Goal: Task Accomplishment & Management: Complete application form

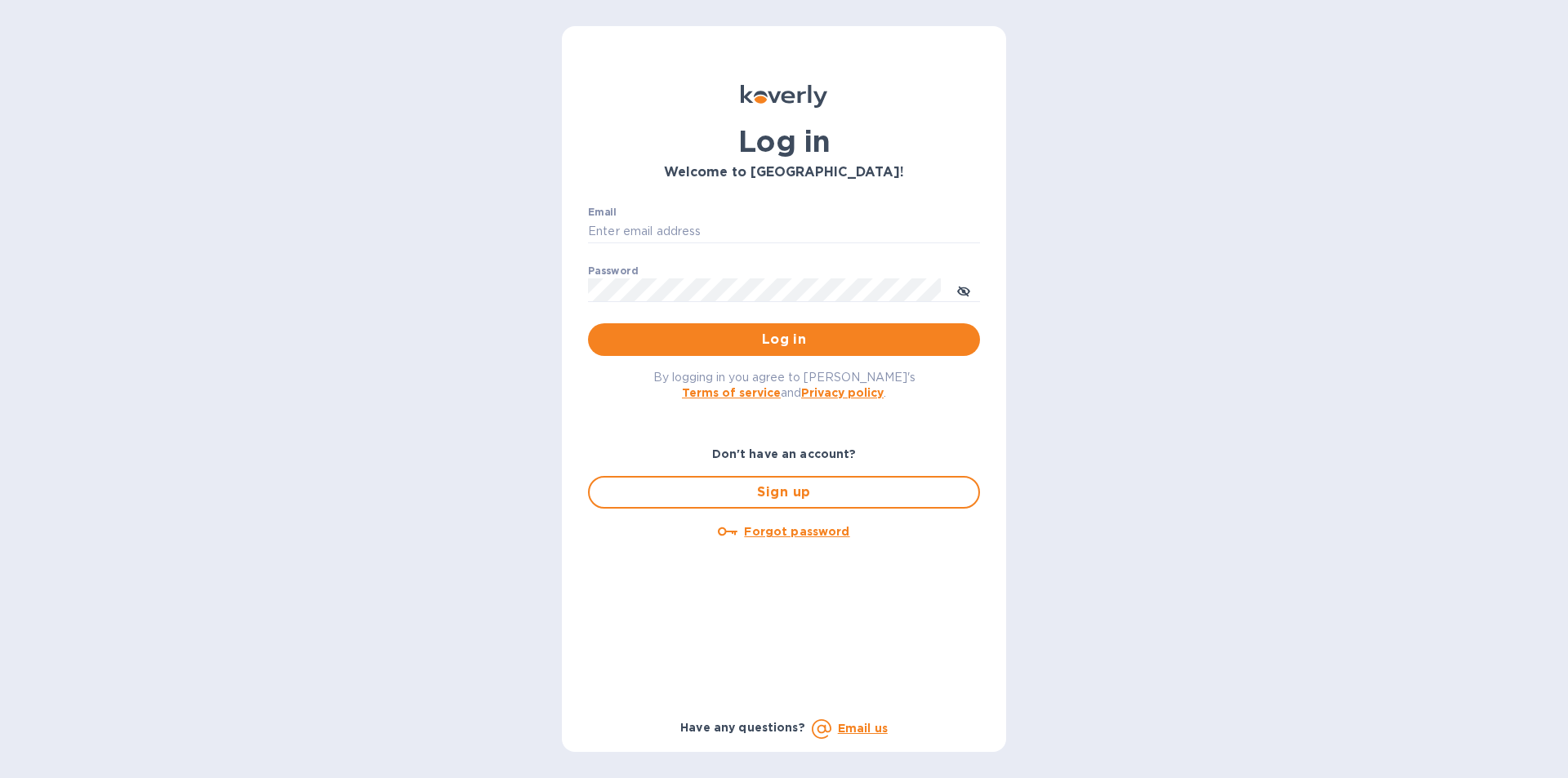
type input "[PERSON_NAME][EMAIL_ADDRESS][DOMAIN_NAME]"
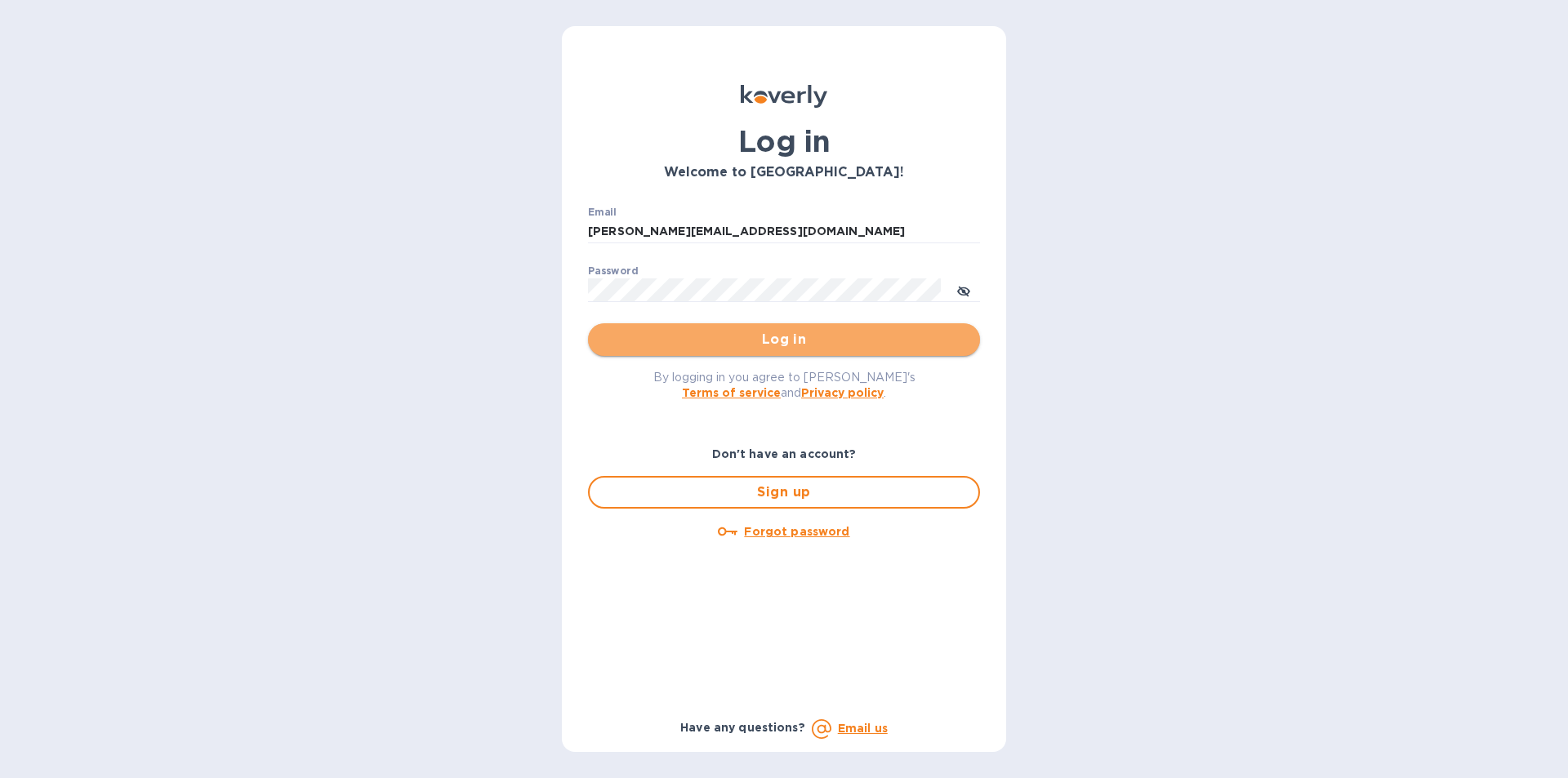
click at [800, 345] on span "Log in" at bounding box center [784, 339] width 366 height 19
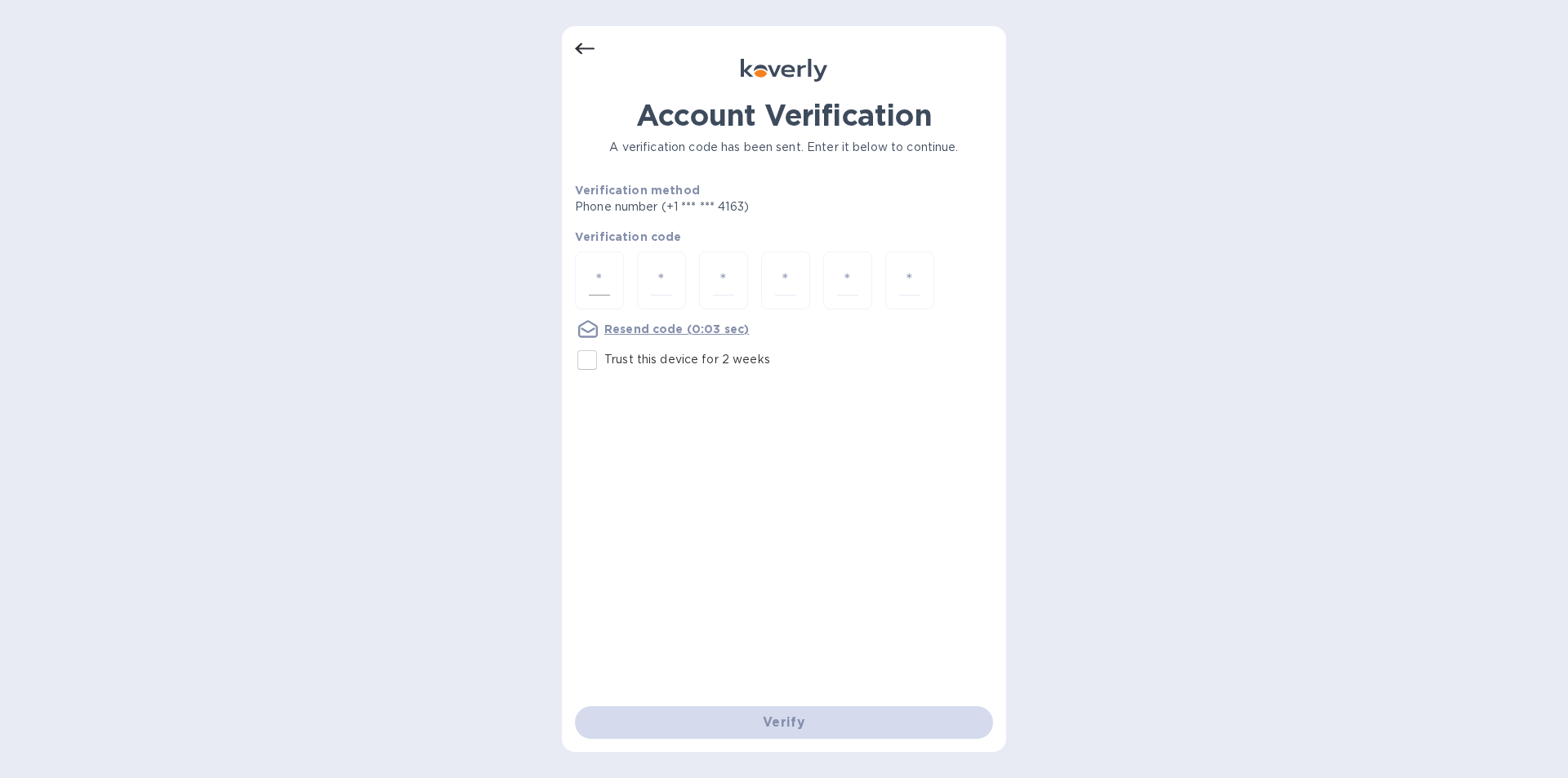
click at [588, 290] on div at bounding box center [599, 280] width 49 height 58
type input "9"
type input "5"
type input "3"
type input "7"
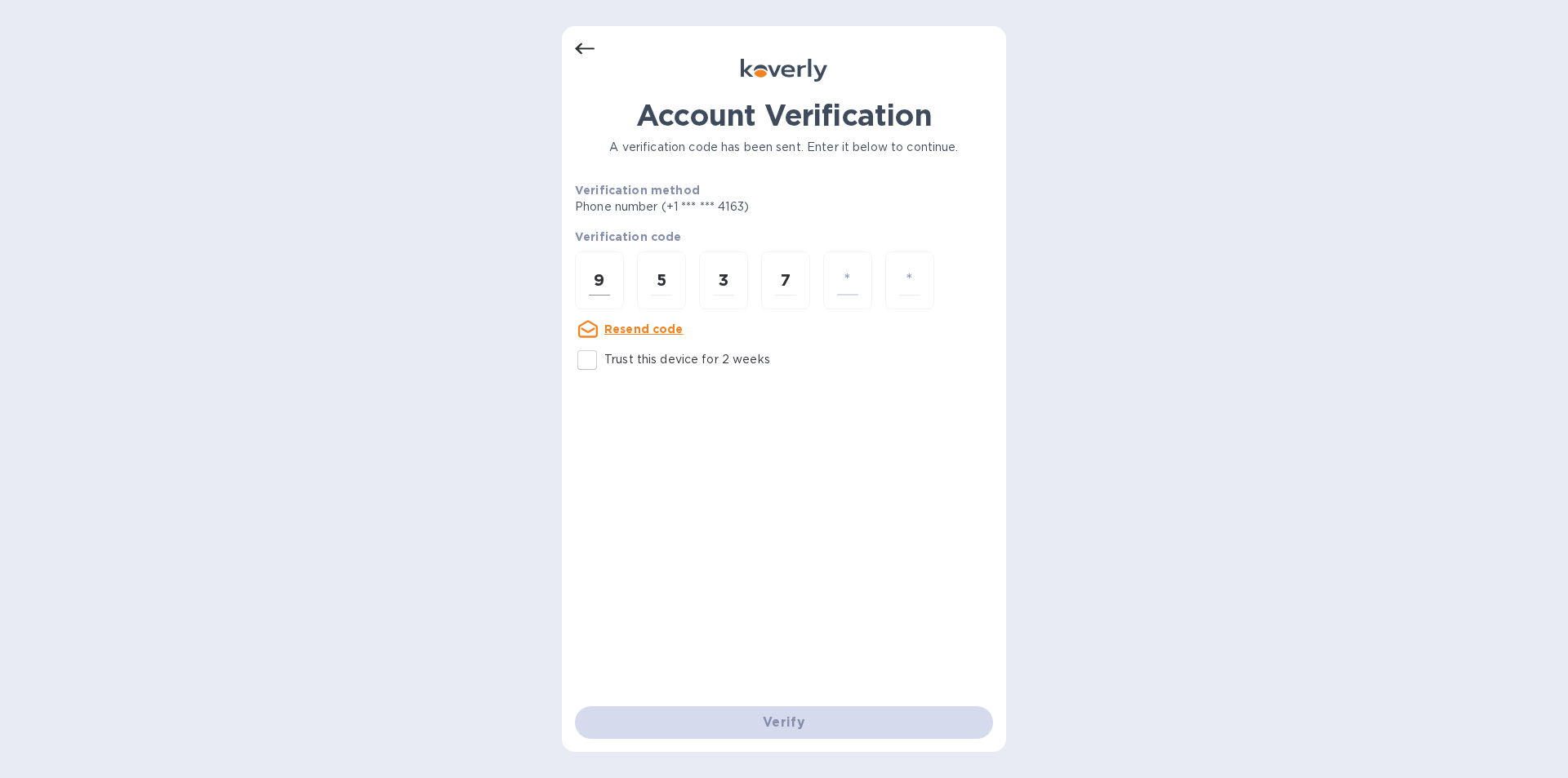
type input "5"
type input "1"
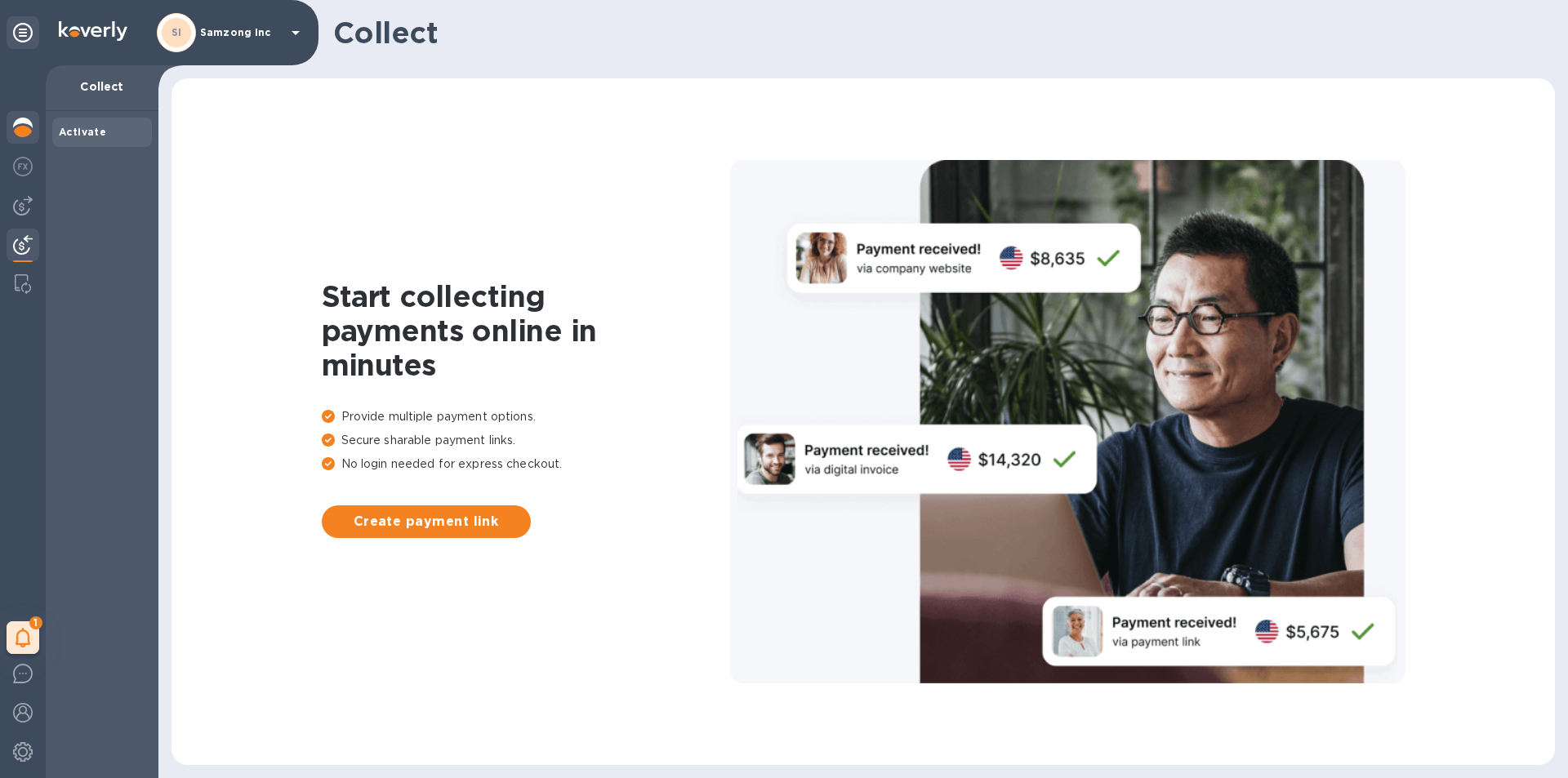
click at [18, 123] on img at bounding box center [23, 127] width 19 height 19
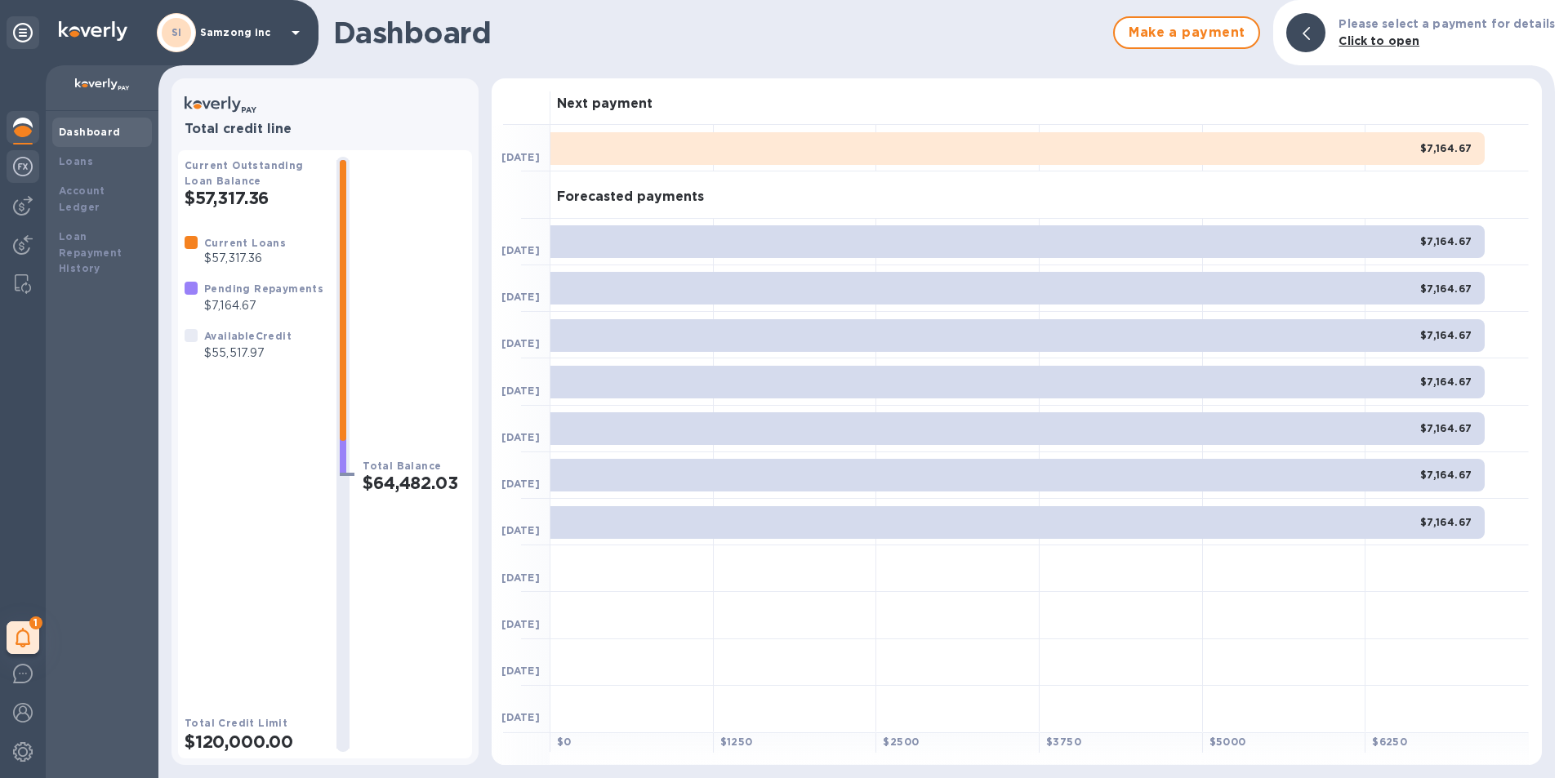
click at [17, 167] on img at bounding box center [23, 167] width 19 height 19
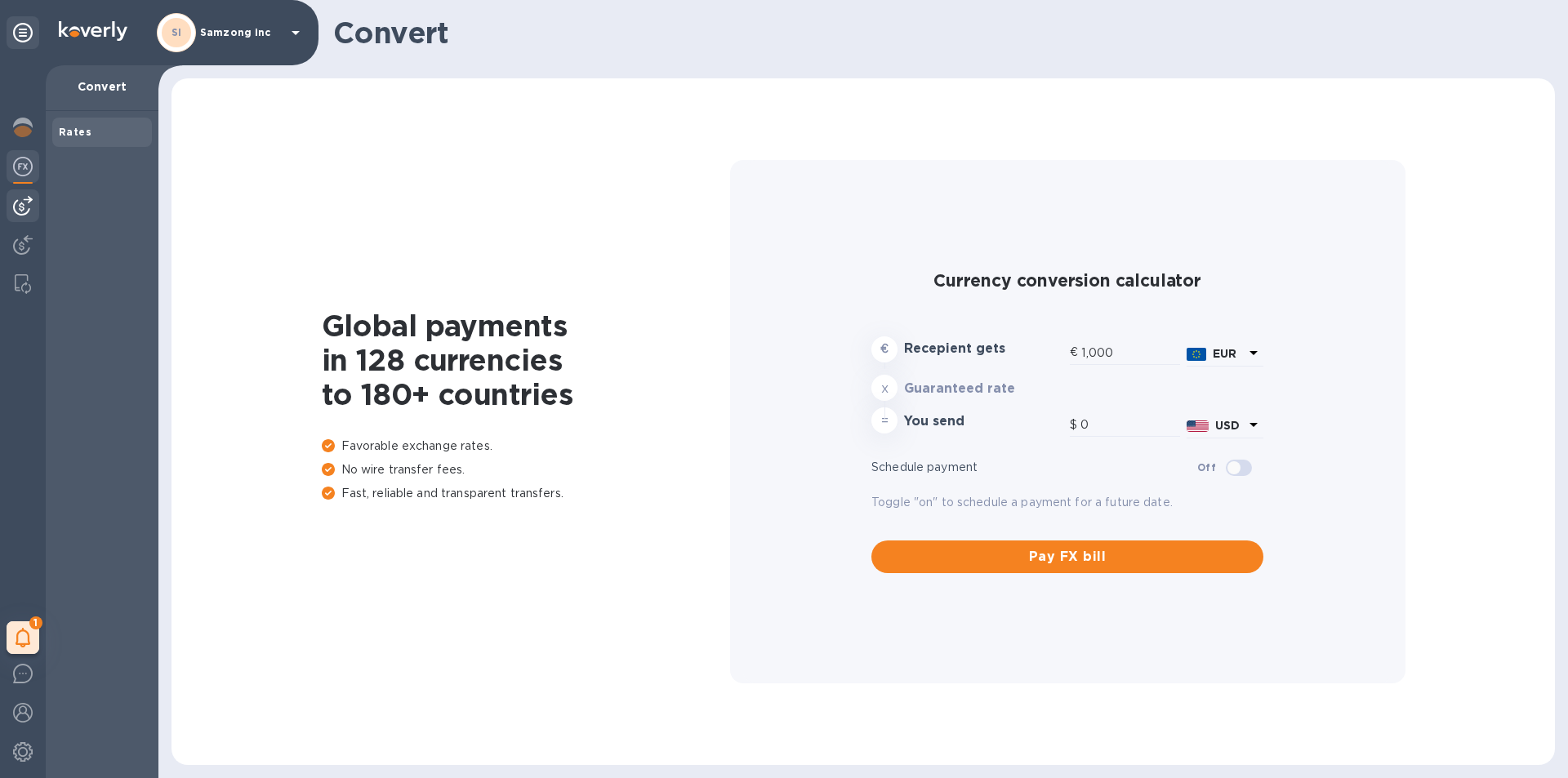
type input "1,178.38"
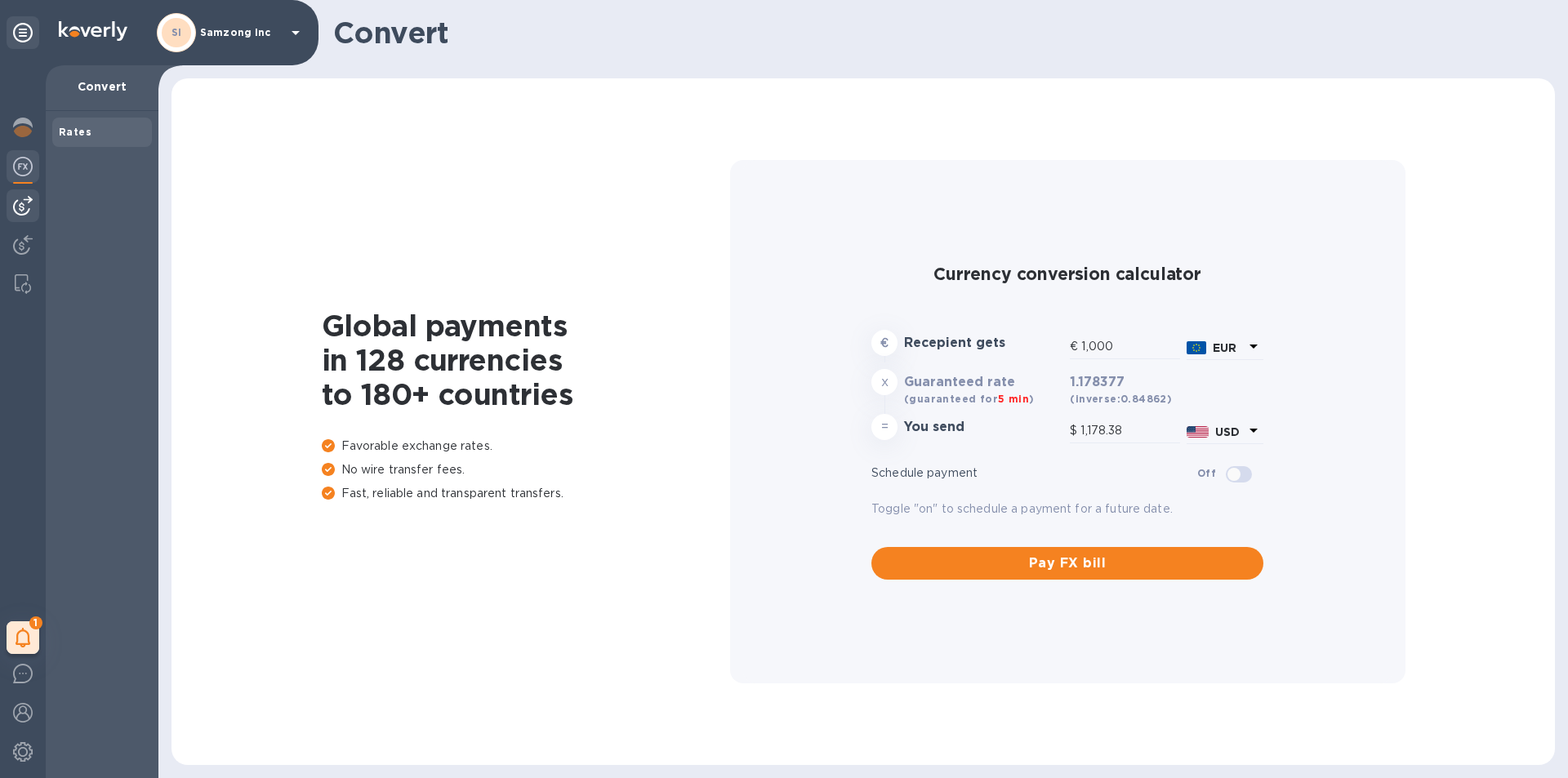
click at [19, 210] on img at bounding box center [23, 206] width 19 height 19
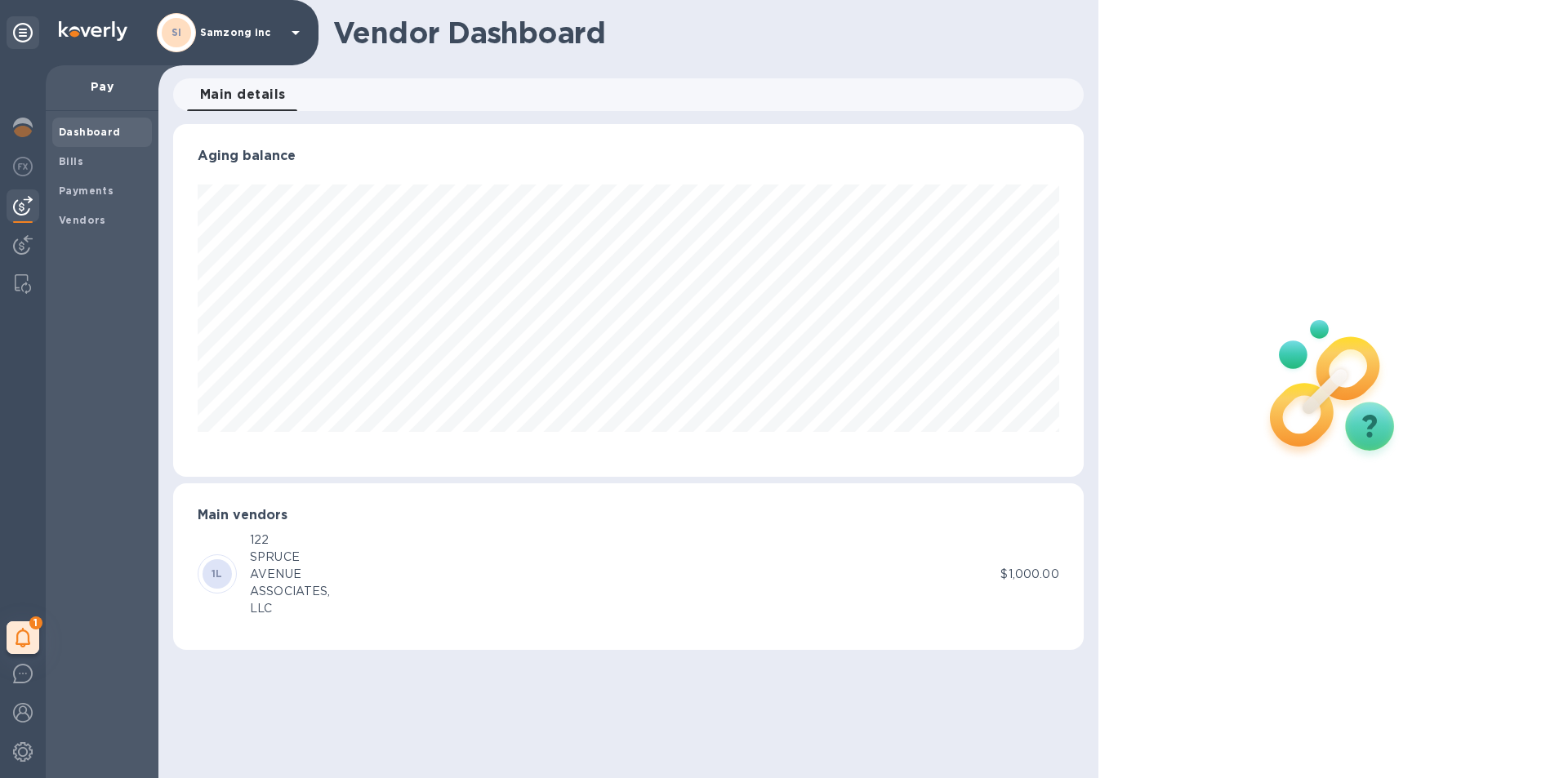
scroll to position [352, 910]
click at [19, 248] on img at bounding box center [23, 245] width 19 height 19
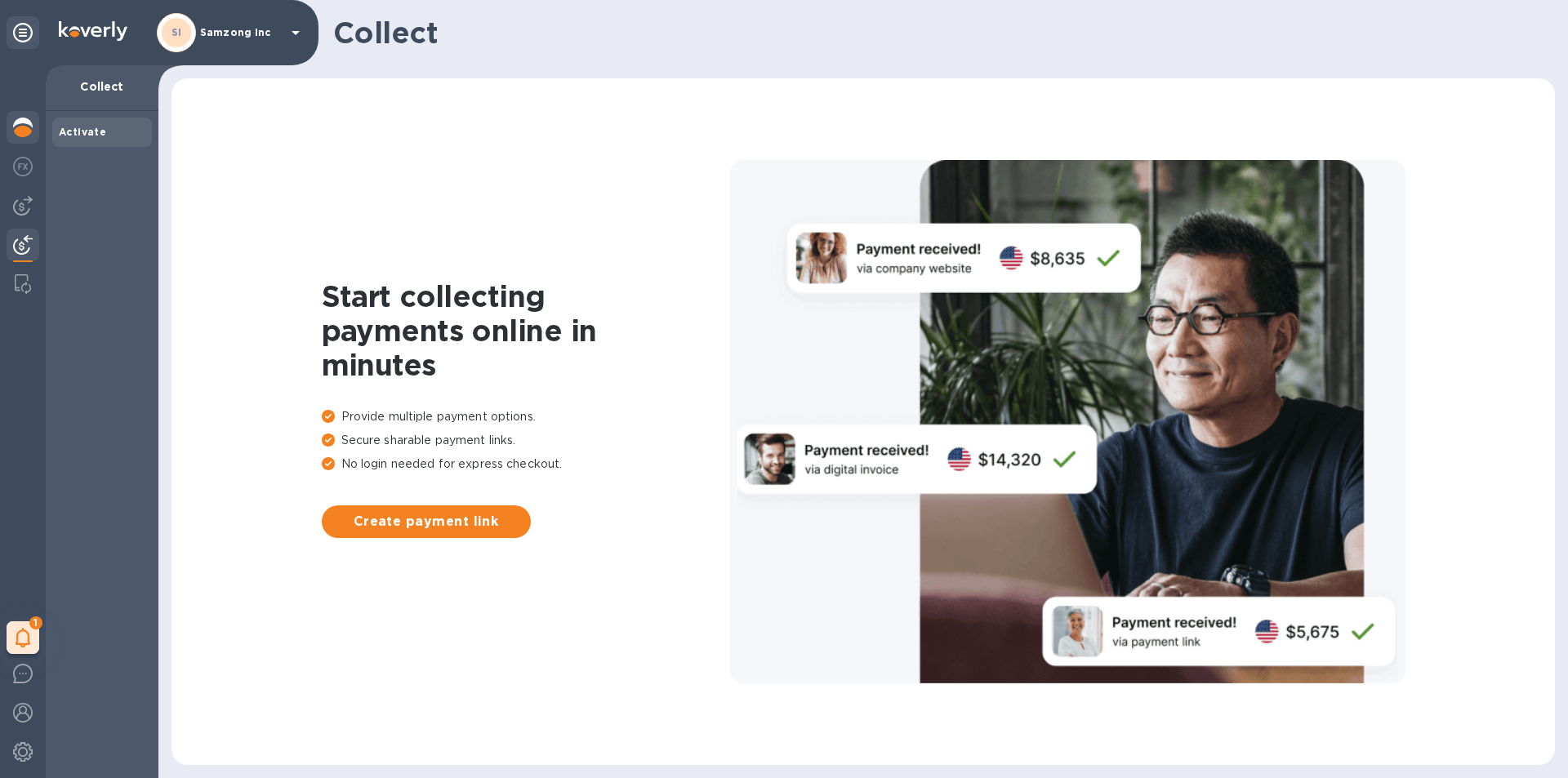
click at [30, 120] on img at bounding box center [23, 127] width 19 height 19
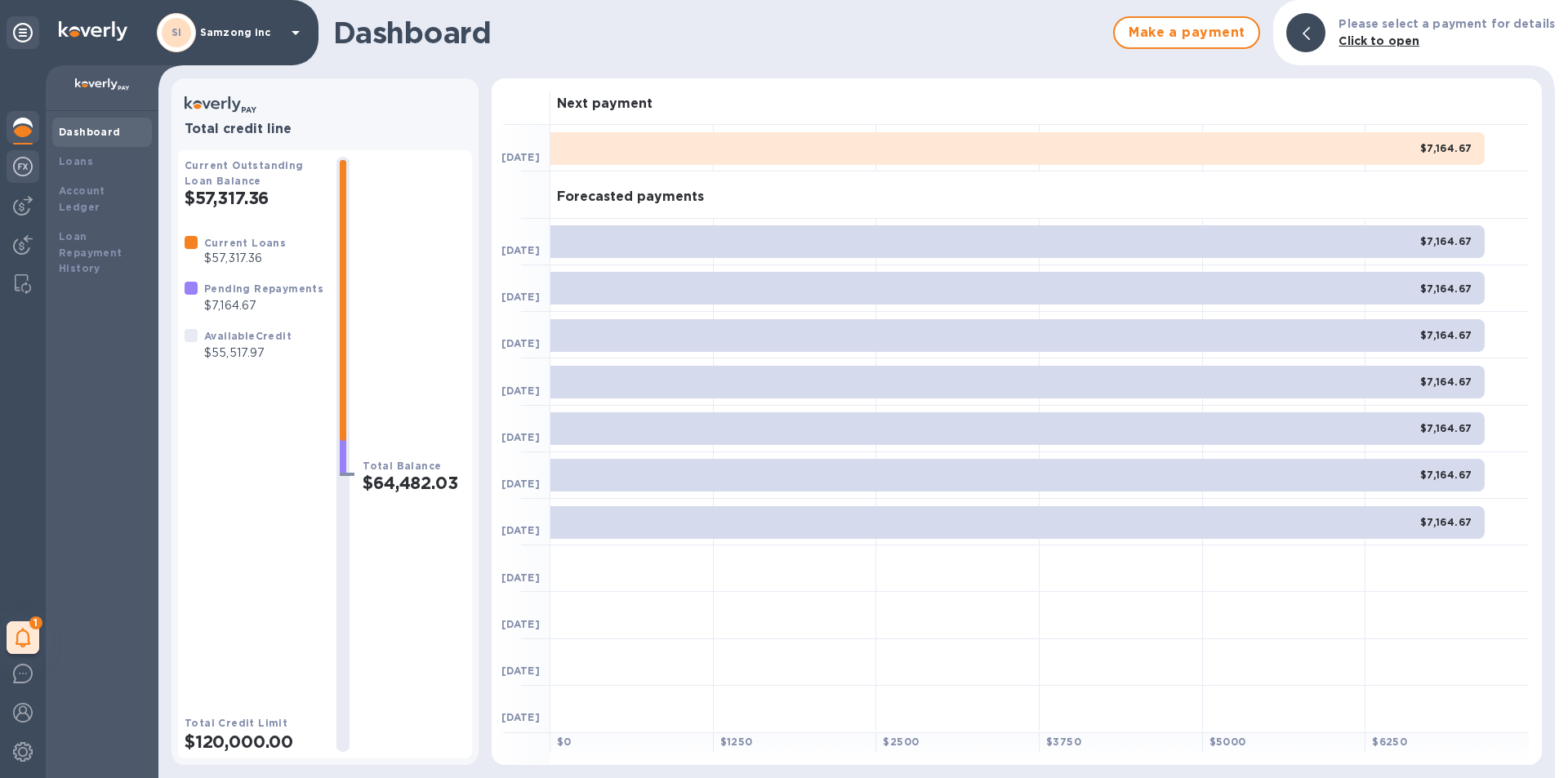
click at [19, 158] on img at bounding box center [23, 167] width 19 height 19
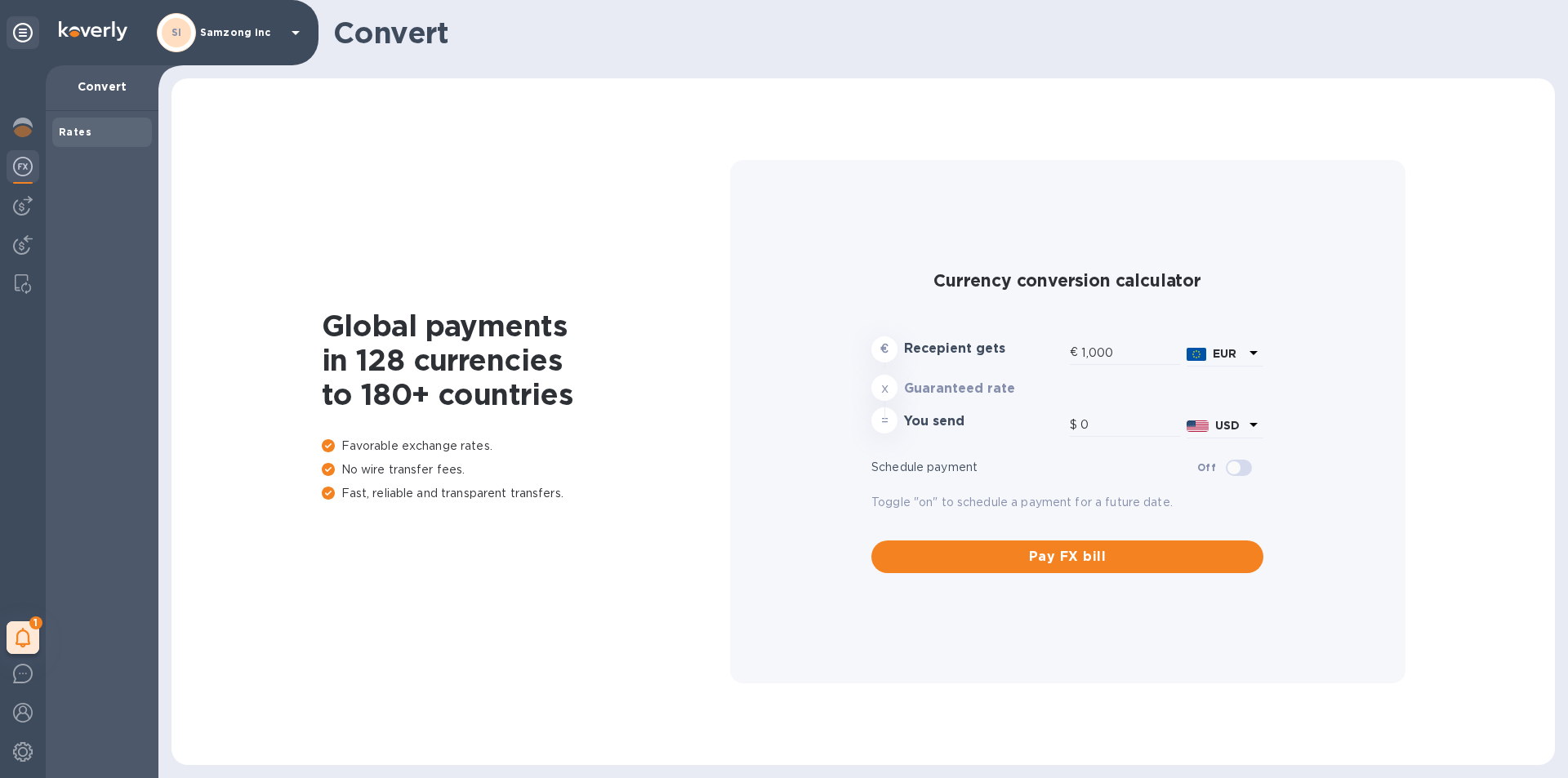
type input "1,178.38"
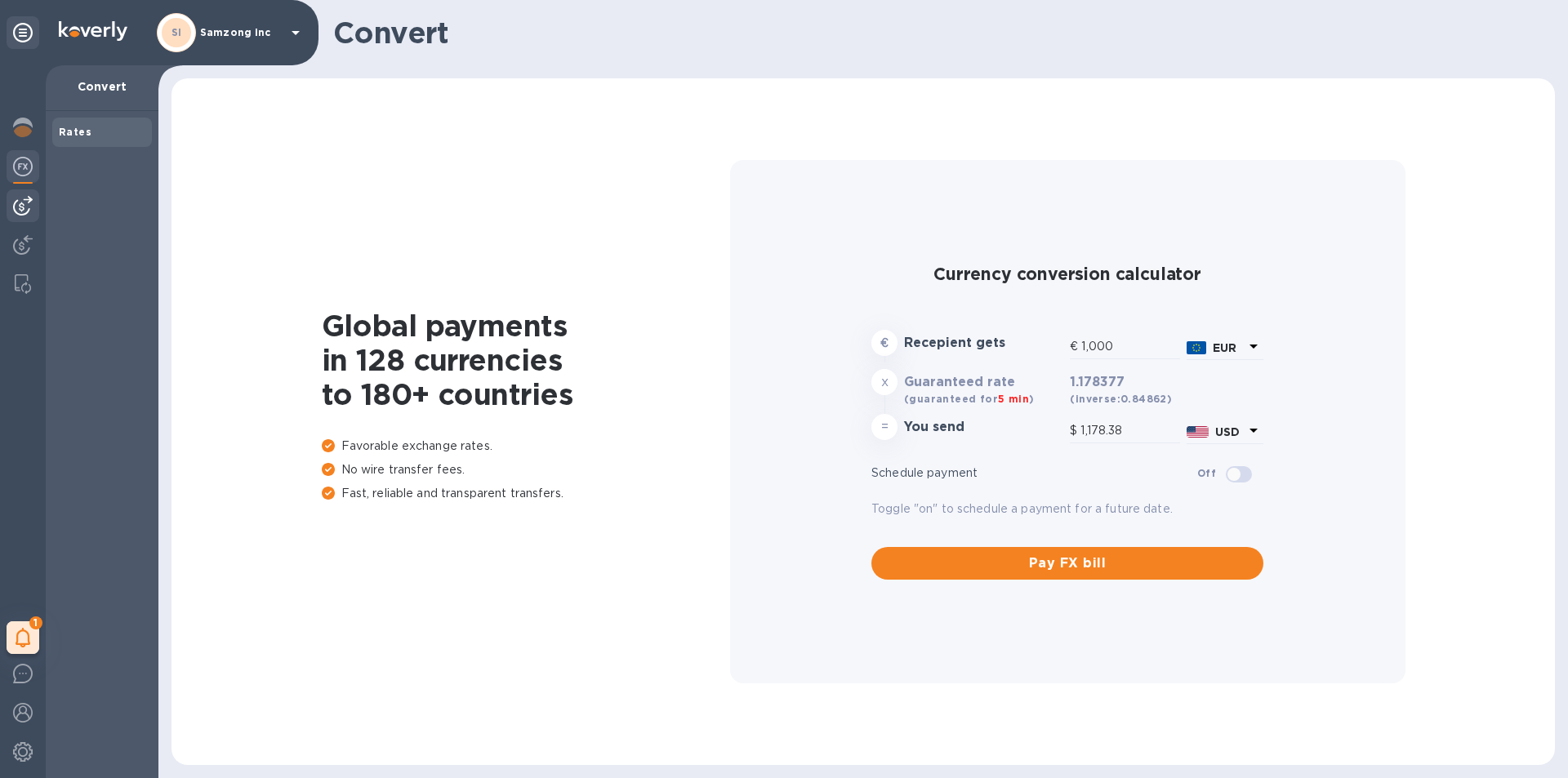
click at [22, 209] on img at bounding box center [23, 206] width 19 height 19
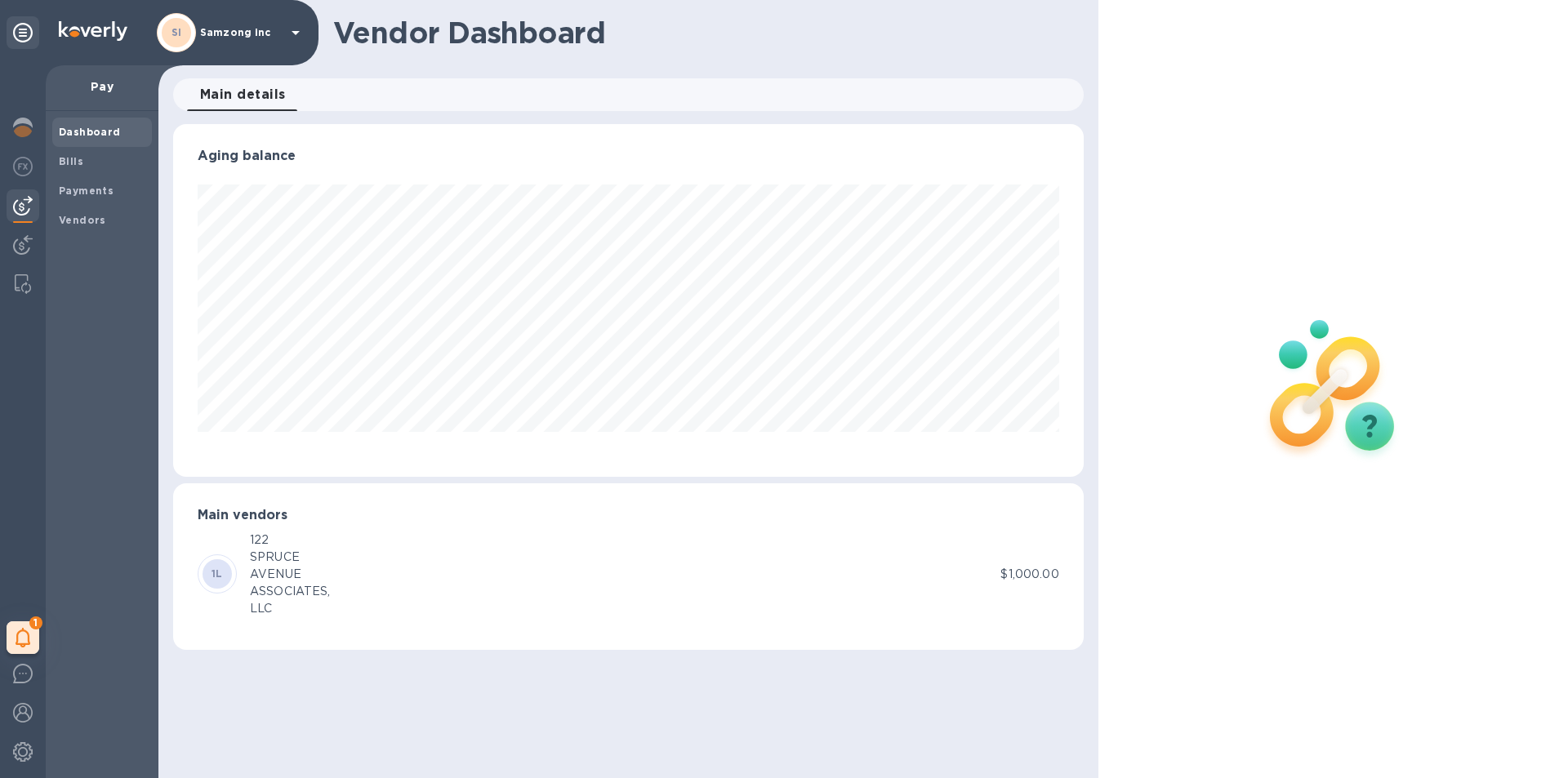
scroll to position [352, 910]
click at [22, 242] on img at bounding box center [23, 245] width 19 height 19
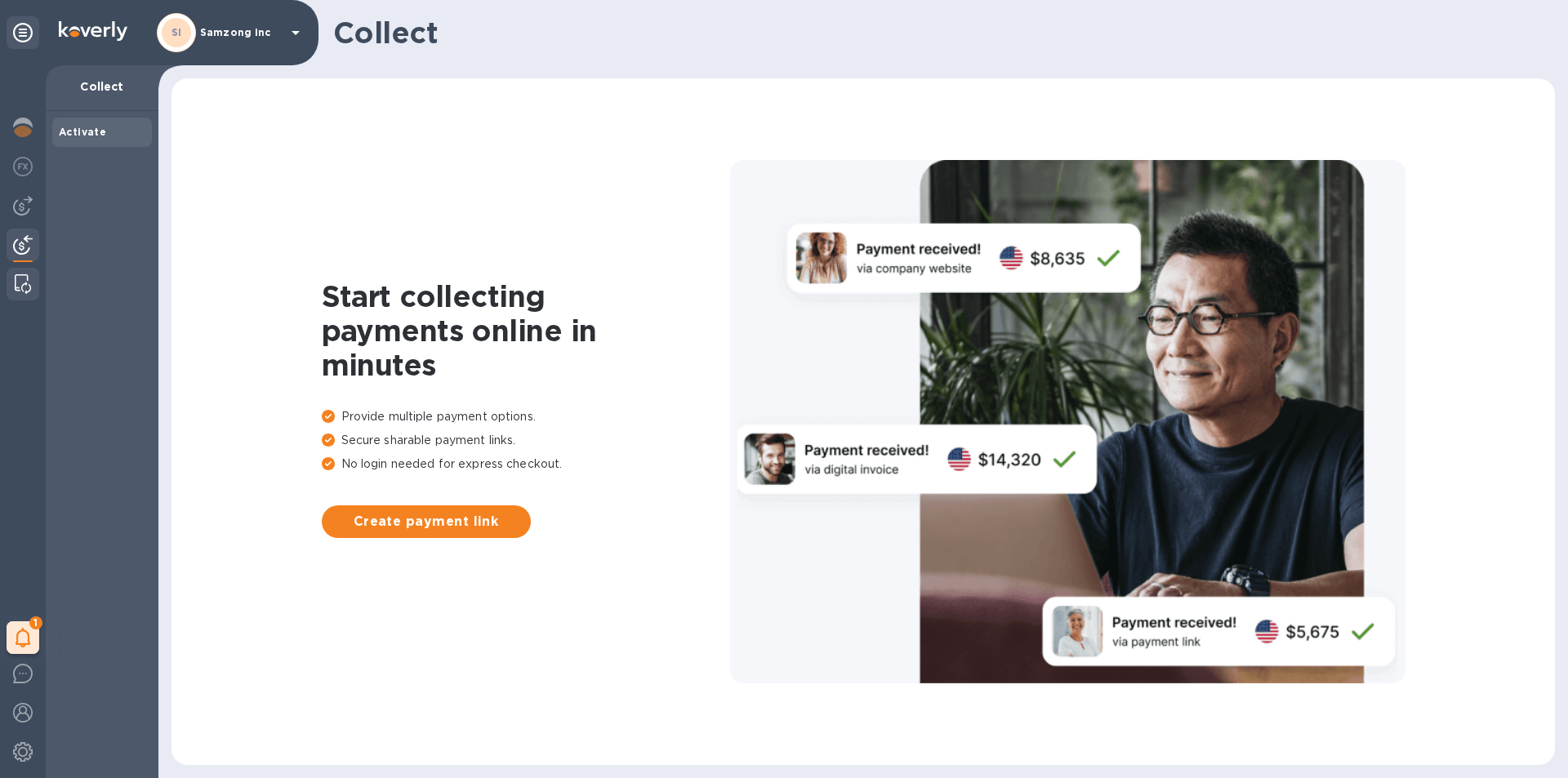
click at [24, 276] on img at bounding box center [23, 283] width 17 height 19
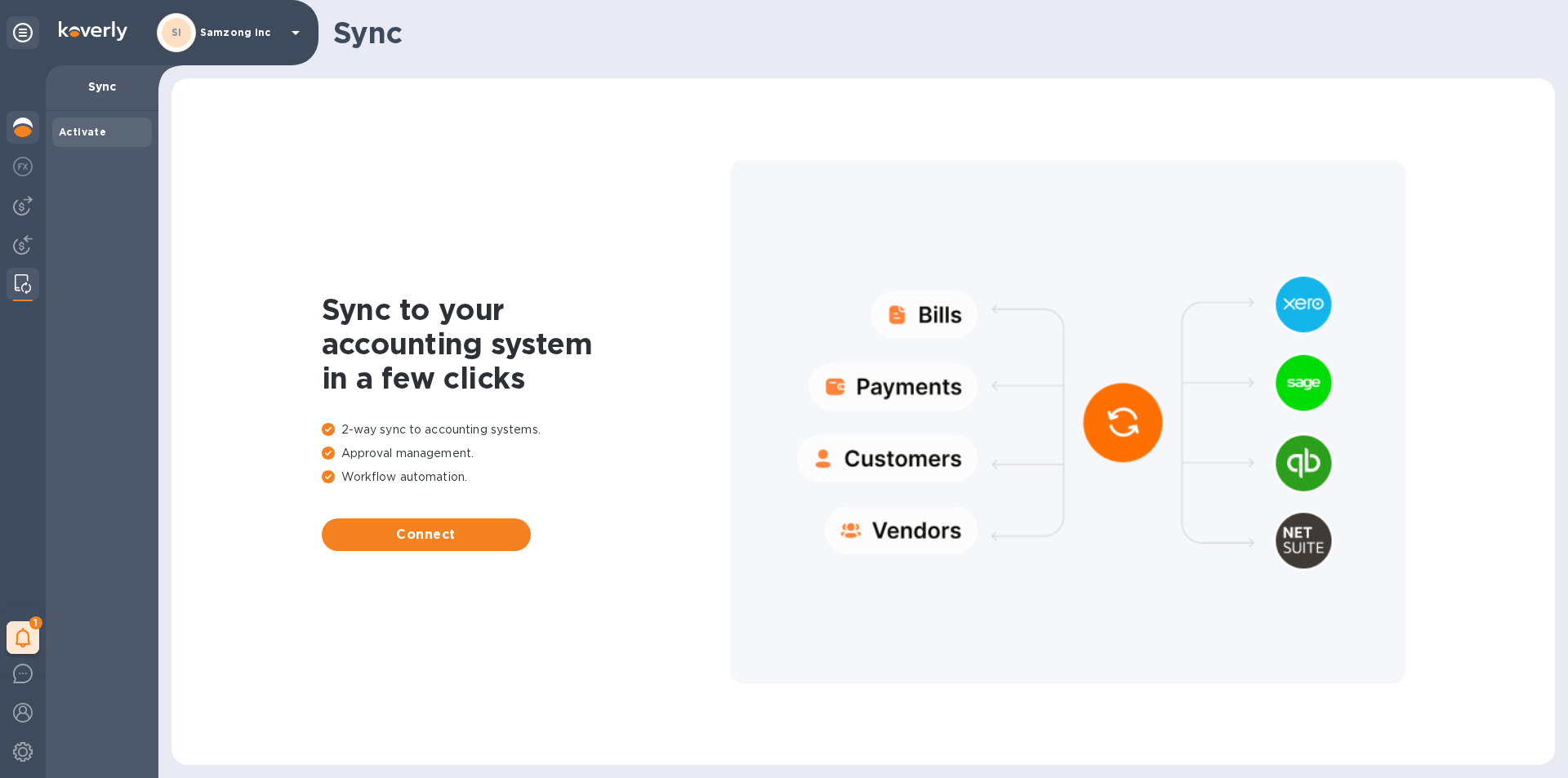
click at [24, 121] on img at bounding box center [23, 127] width 19 height 19
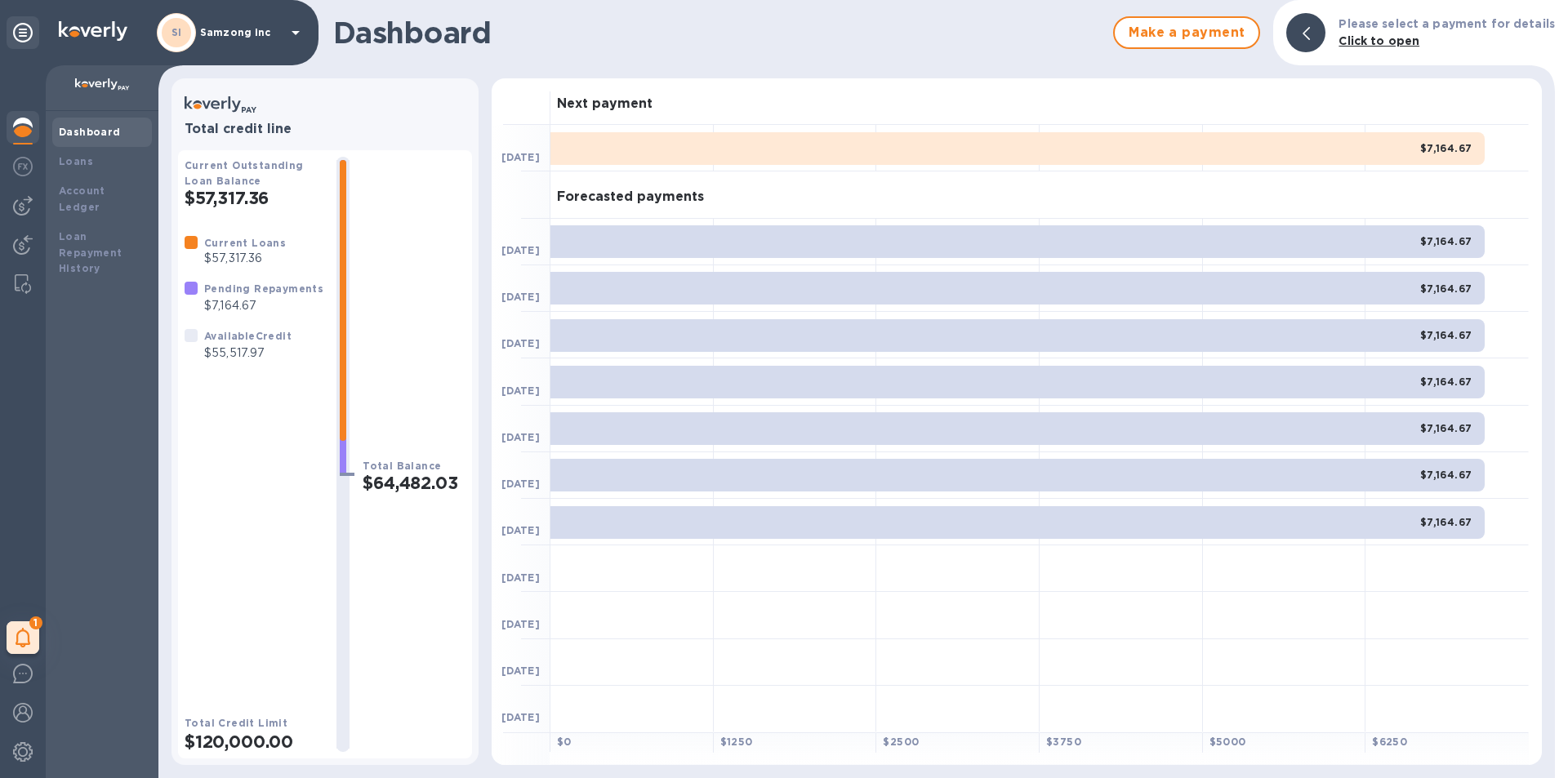
click at [222, 28] on p "Samzong inc" at bounding box center [241, 32] width 82 height 11
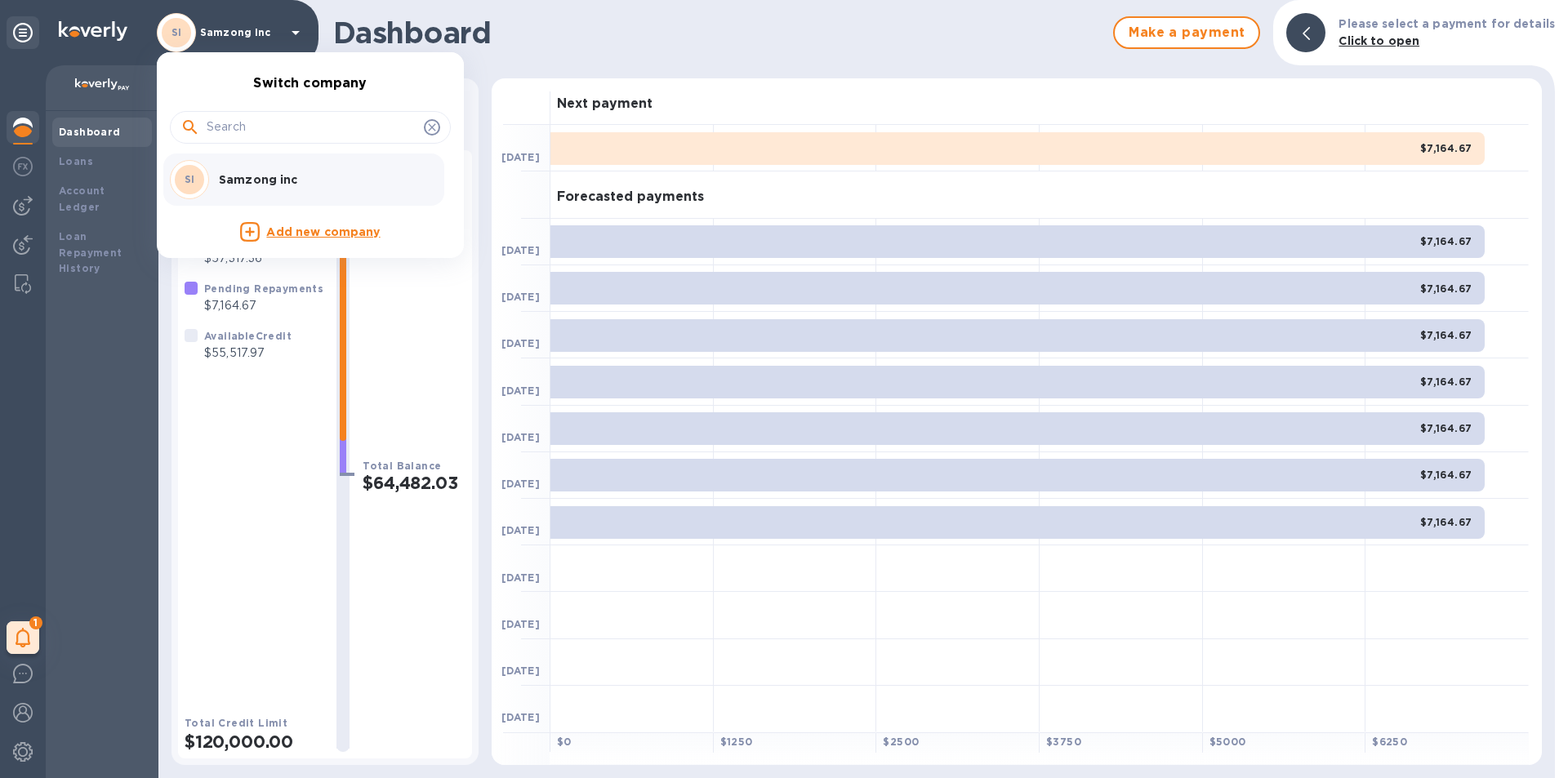
click at [67, 24] on div at bounding box center [784, 389] width 1568 height 778
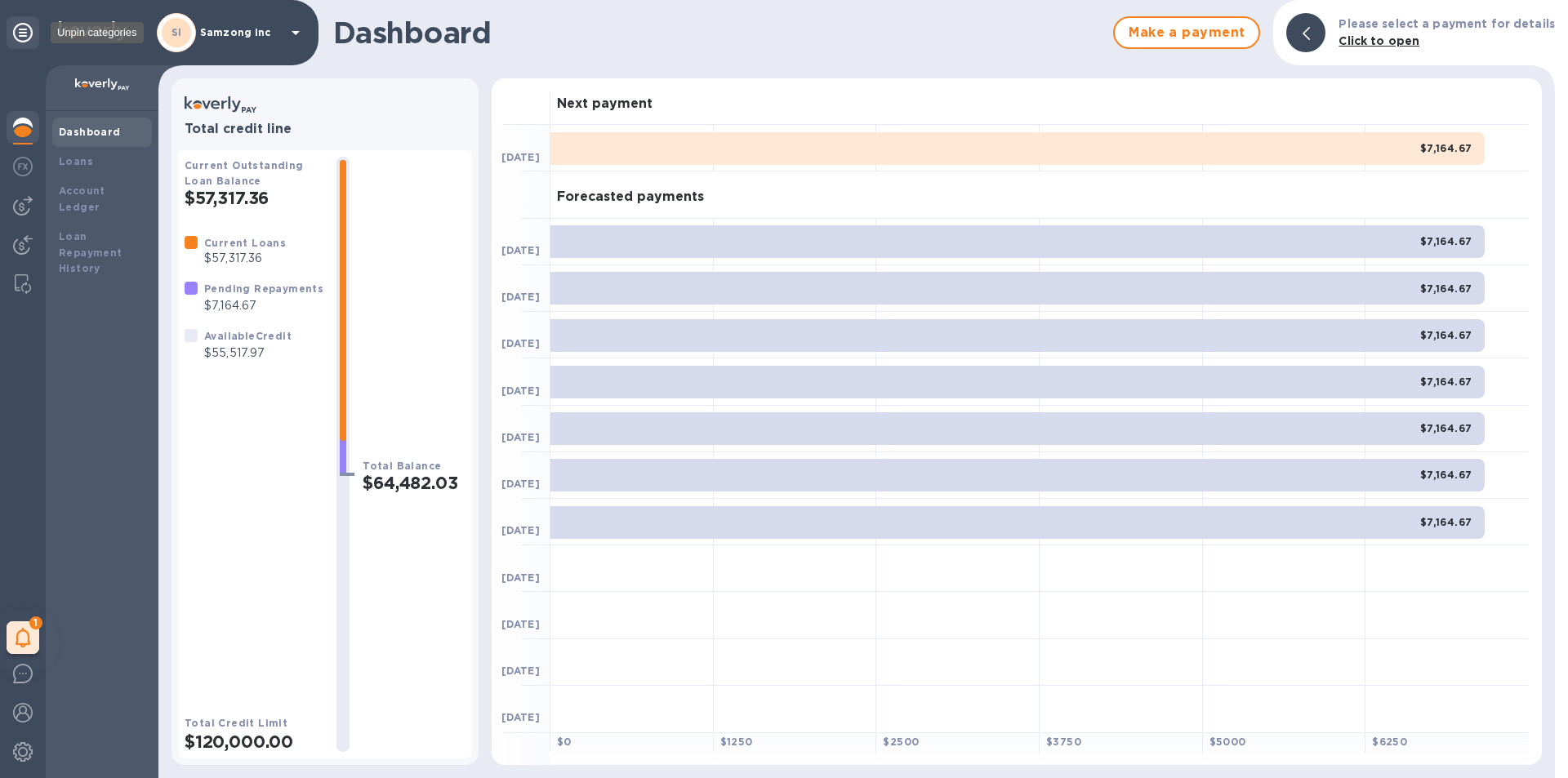
click at [21, 37] on icon at bounding box center [23, 32] width 19 height 19
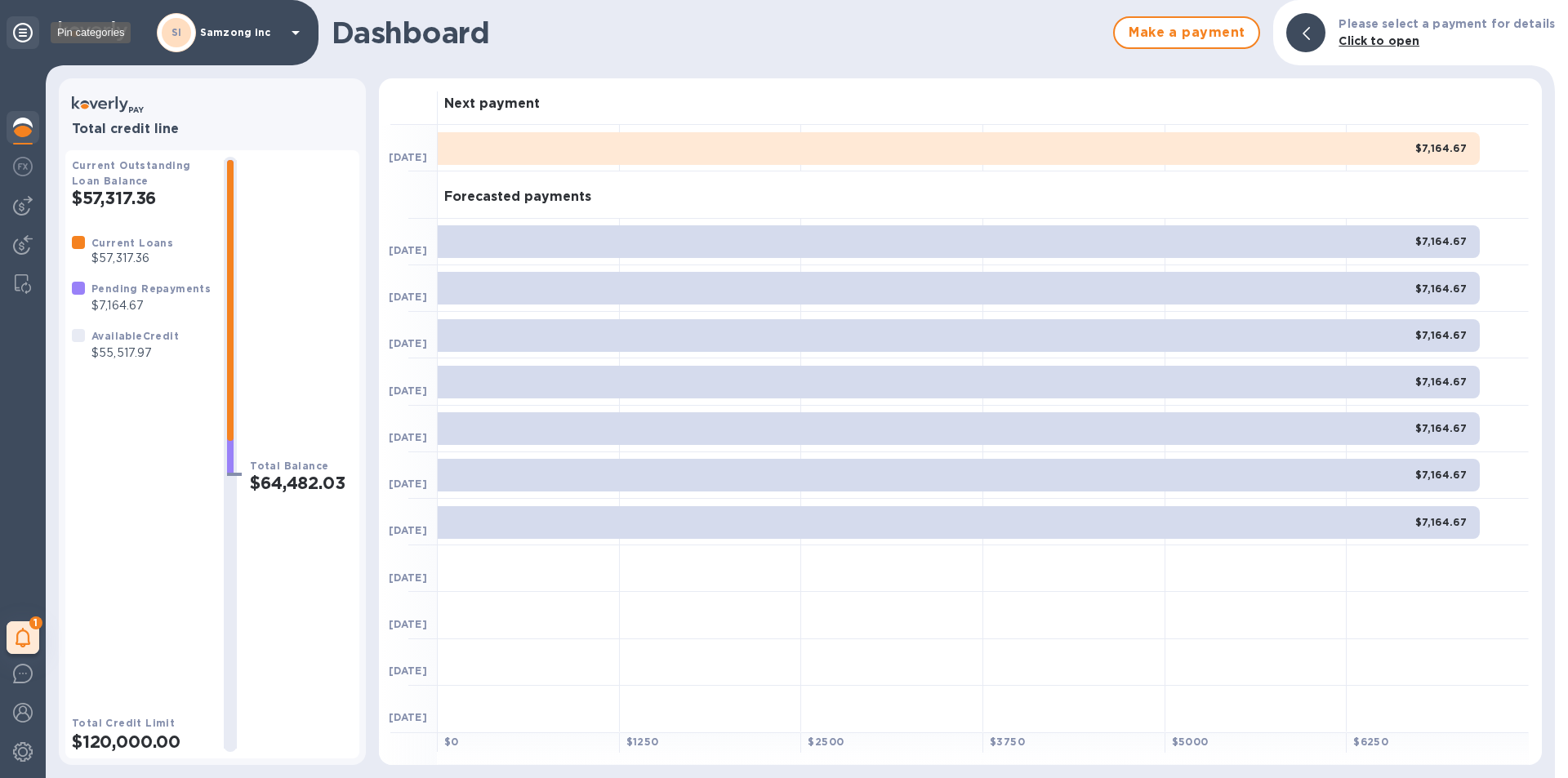
click at [21, 37] on icon at bounding box center [23, 32] width 19 height 19
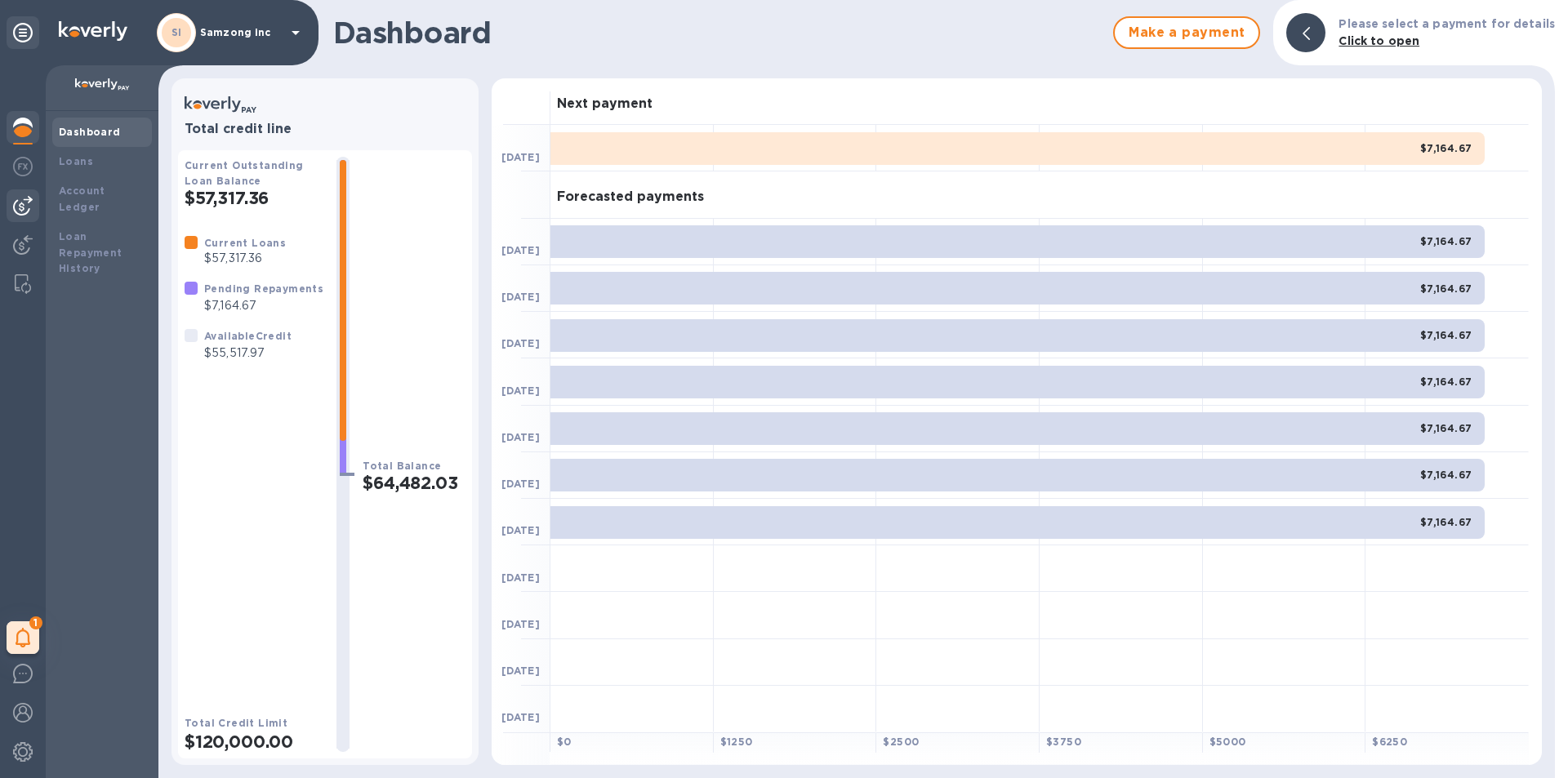
click at [27, 212] on img at bounding box center [23, 206] width 19 height 19
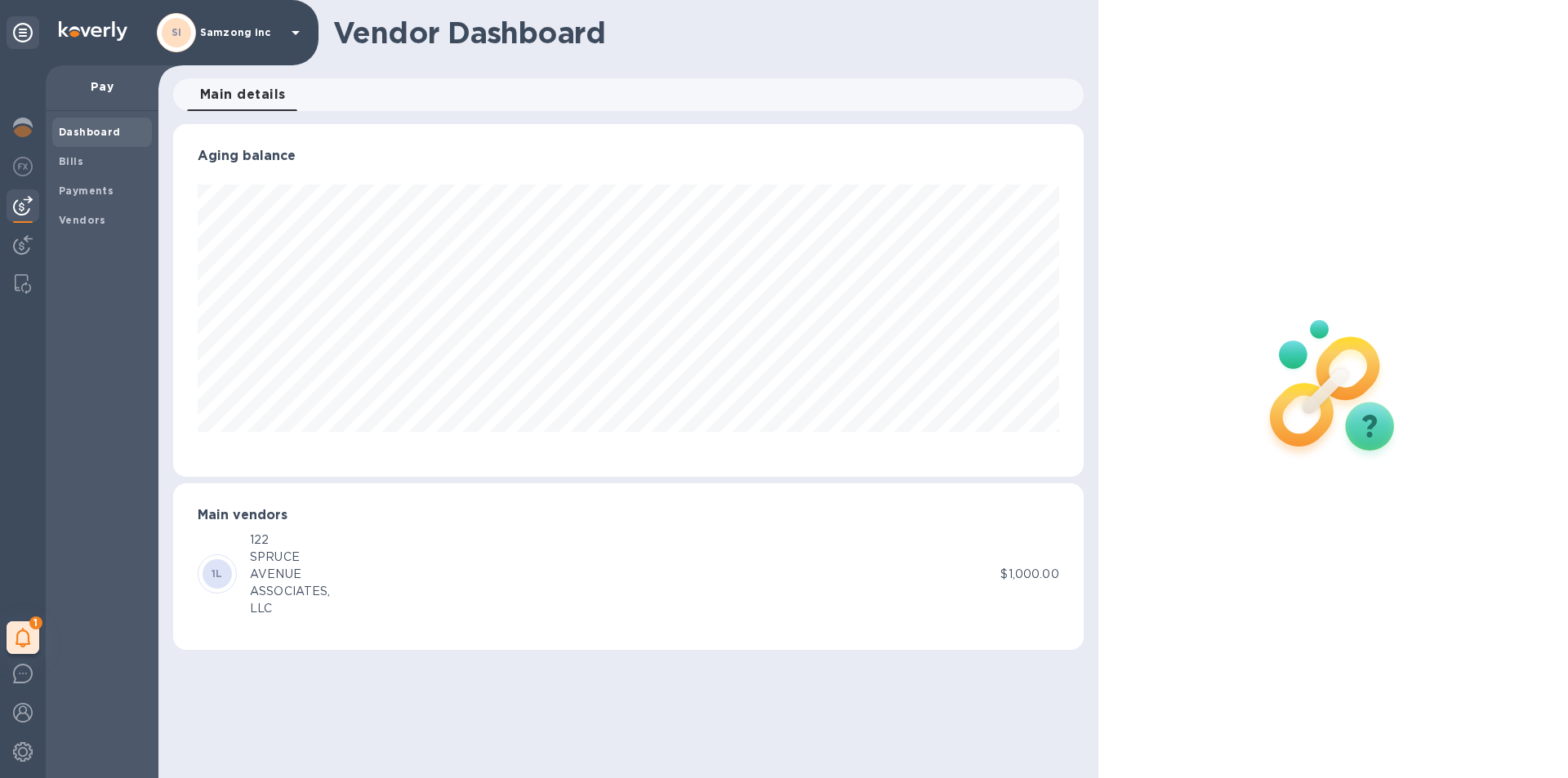
scroll to position [352, 910]
click at [72, 151] on div "Bills" at bounding box center [102, 161] width 99 height 30
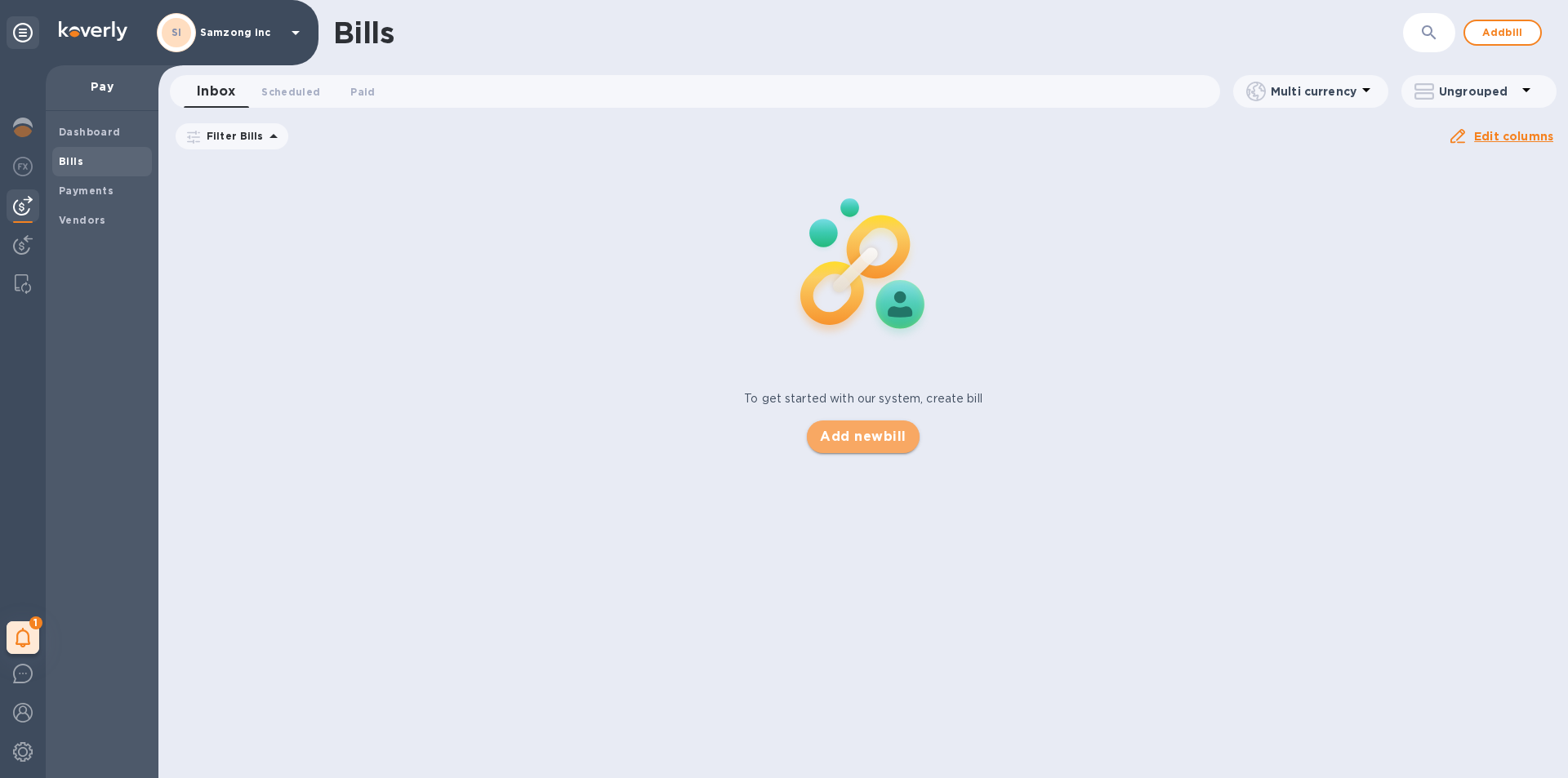
click at [873, 428] on span "Add new bill" at bounding box center [863, 436] width 86 height 19
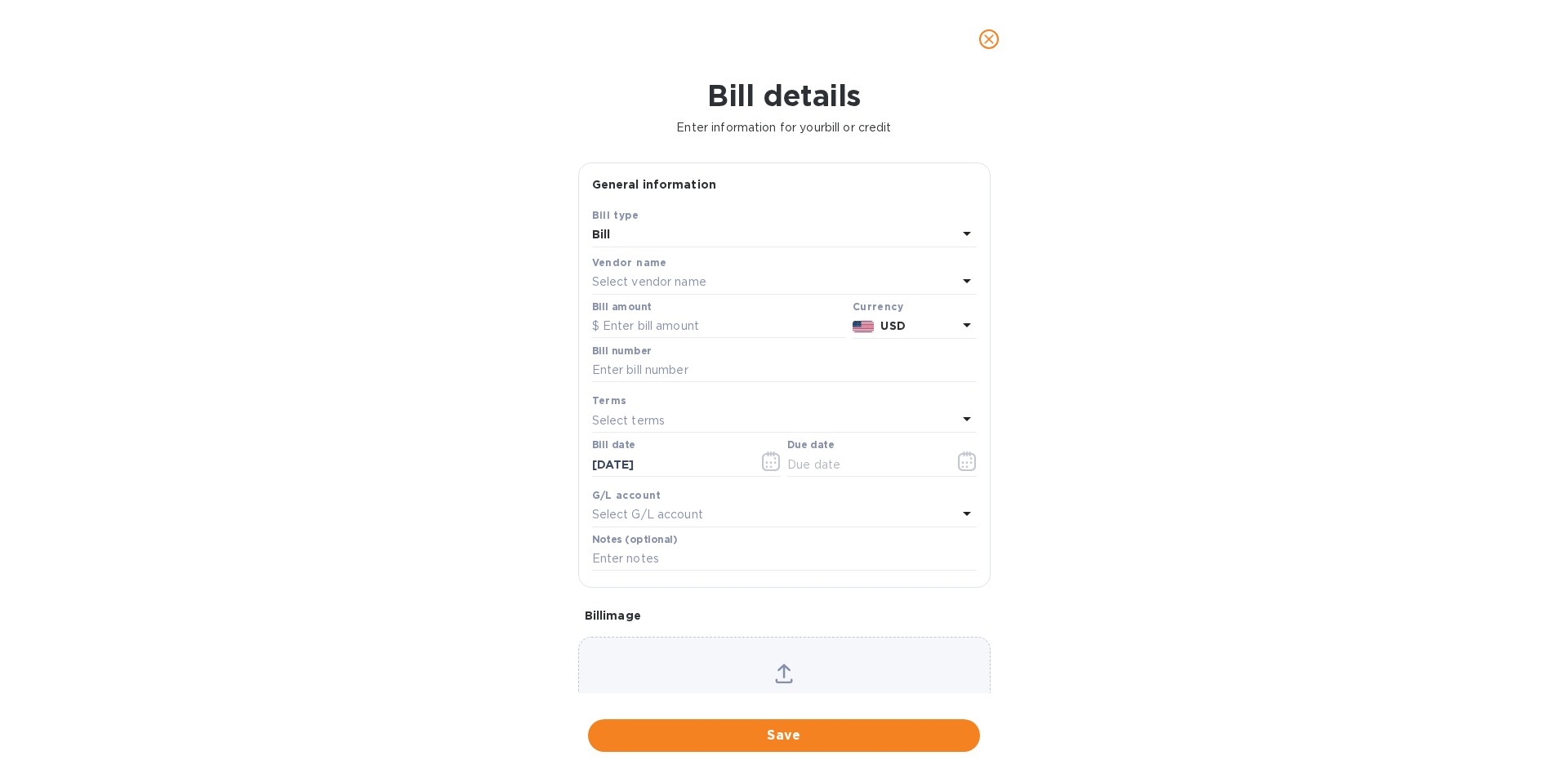
click at [660, 223] on div "Bill" at bounding box center [775, 235] width 365 height 23
click at [636, 273] on p "Bill" at bounding box center [778, 273] width 346 height 17
click at [743, 273] on div "Select vendor name" at bounding box center [775, 283] width 365 height 23
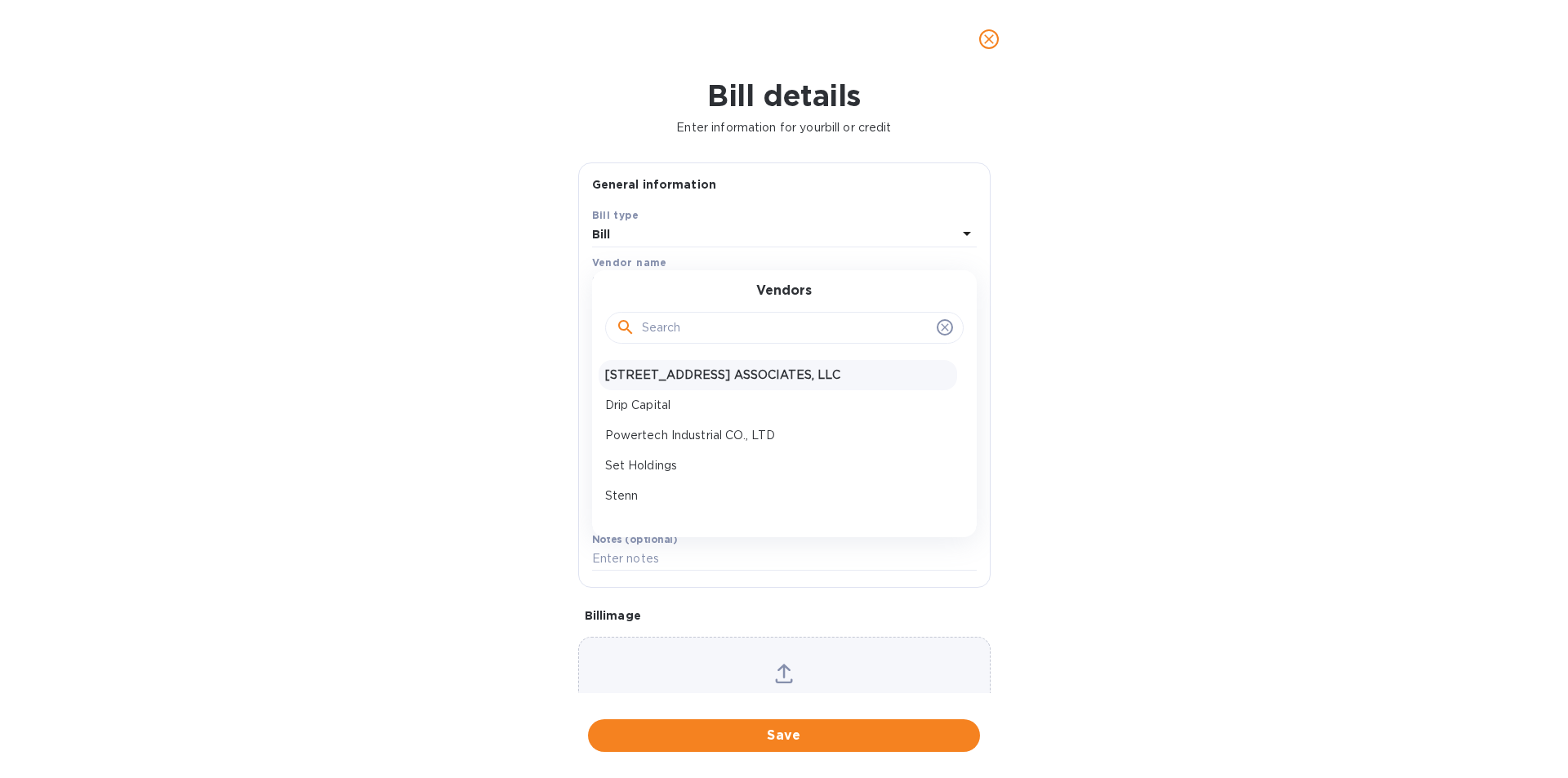
click at [719, 370] on p "122 SPRUCE AVENUE ASSOCIATES, LLC" at bounding box center [778, 375] width 346 height 17
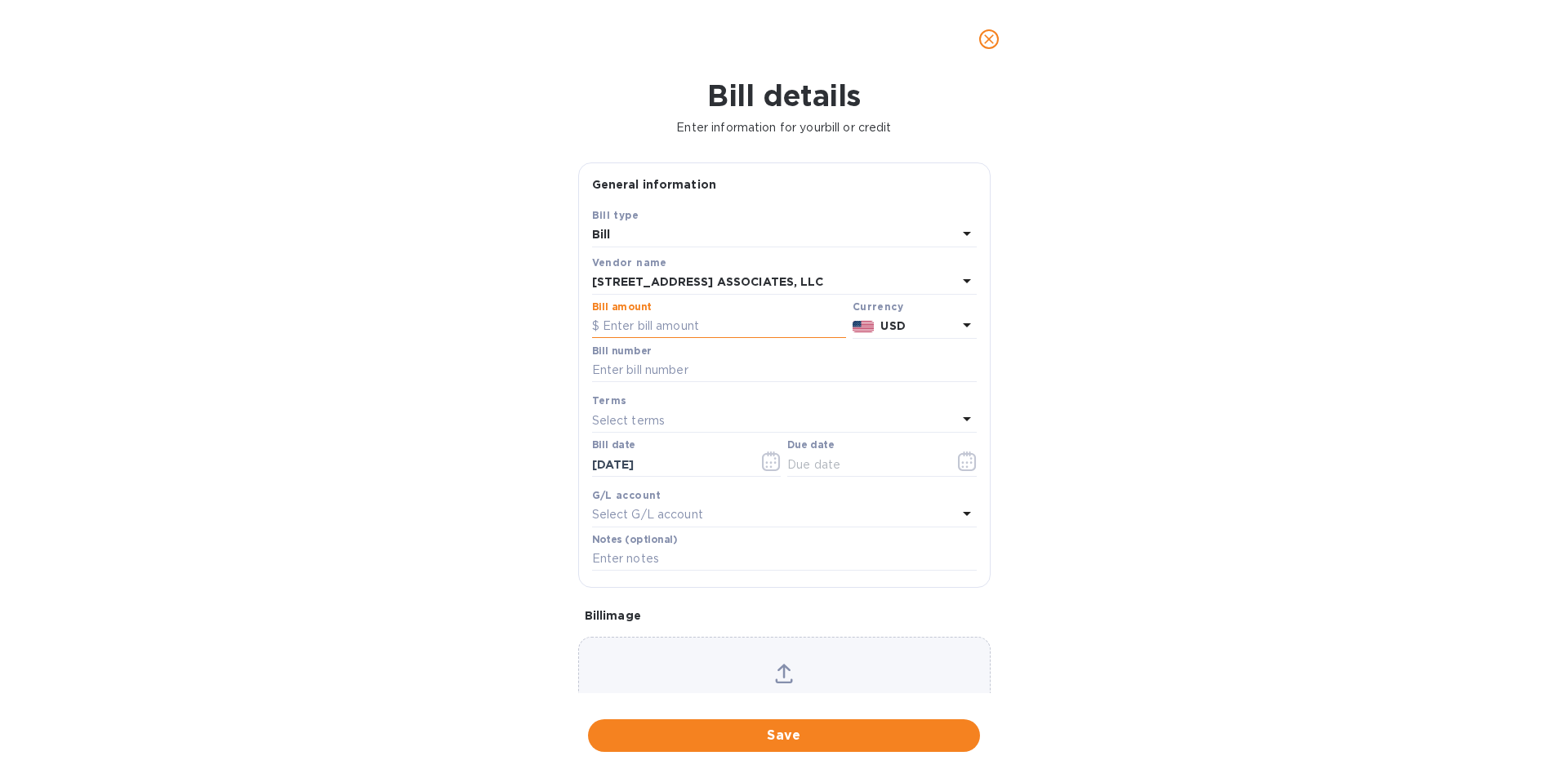
click at [703, 323] on input "text" at bounding box center [719, 326] width 254 height 24
type input "35,000"
click at [731, 366] on input "text" at bounding box center [784, 371] width 385 height 24
click at [741, 368] on input "text" at bounding box center [784, 371] width 385 height 24
paste input "2365830"
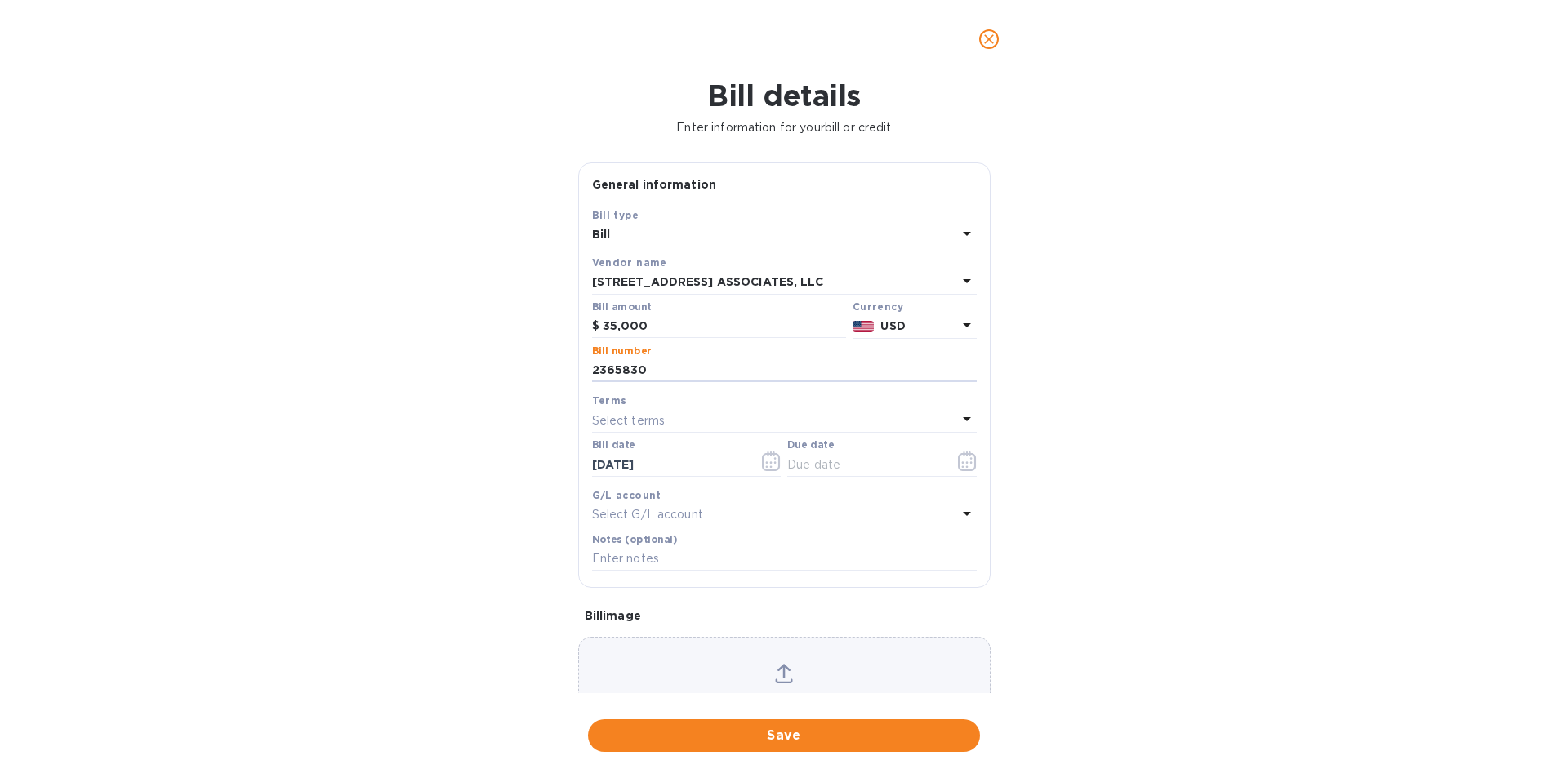
type input "2365830"
click at [669, 416] on div "Select terms" at bounding box center [775, 420] width 365 height 23
click at [440, 412] on div "Bill details Enter information for your bill or credit General information Save…" at bounding box center [784, 428] width 1568 height 700
click at [876, 424] on div "Select terms" at bounding box center [775, 420] width 365 height 23
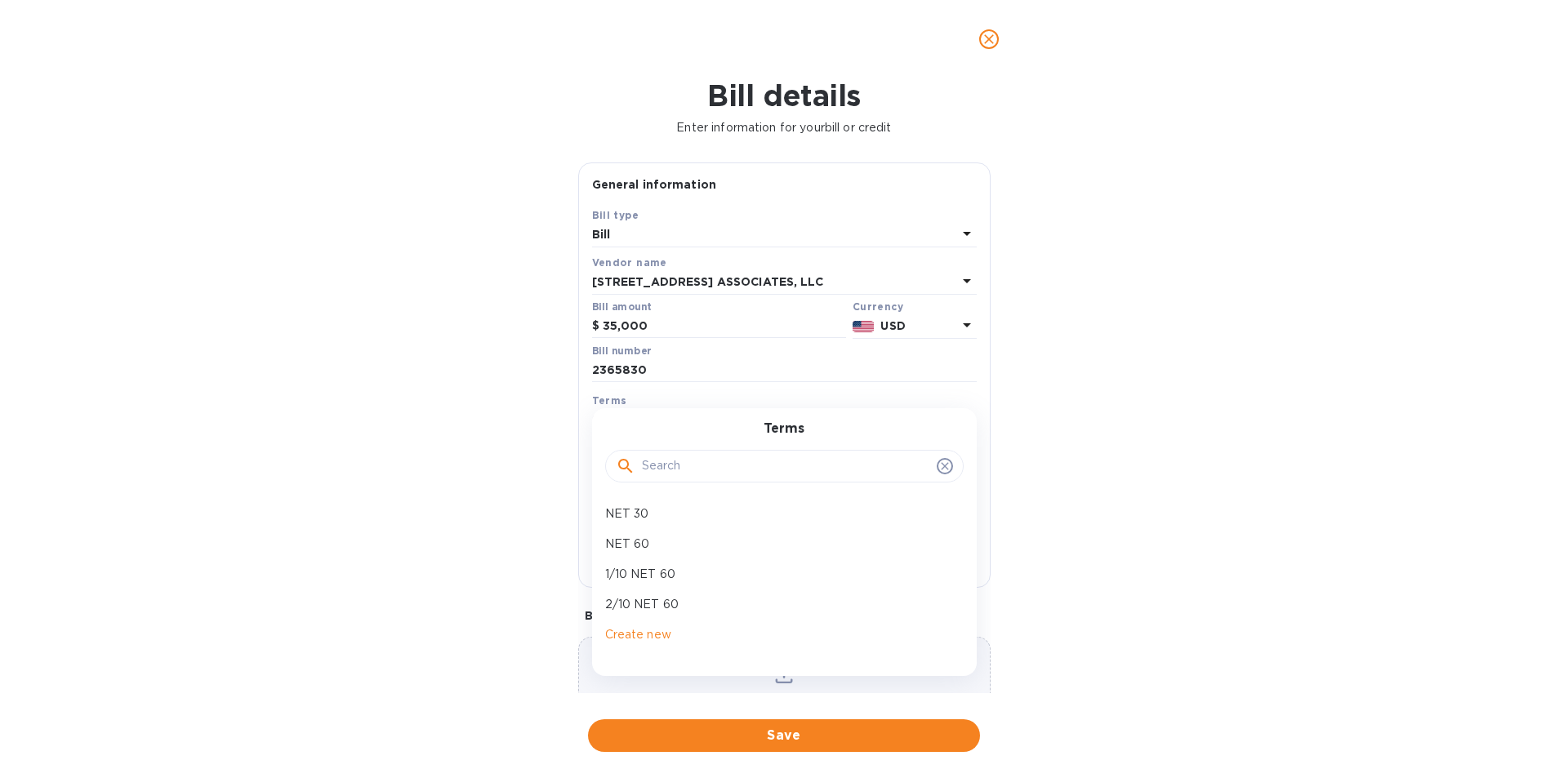
click at [245, 381] on div "Bill details Enter information for your bill or credit General information Save…" at bounding box center [784, 428] width 1568 height 700
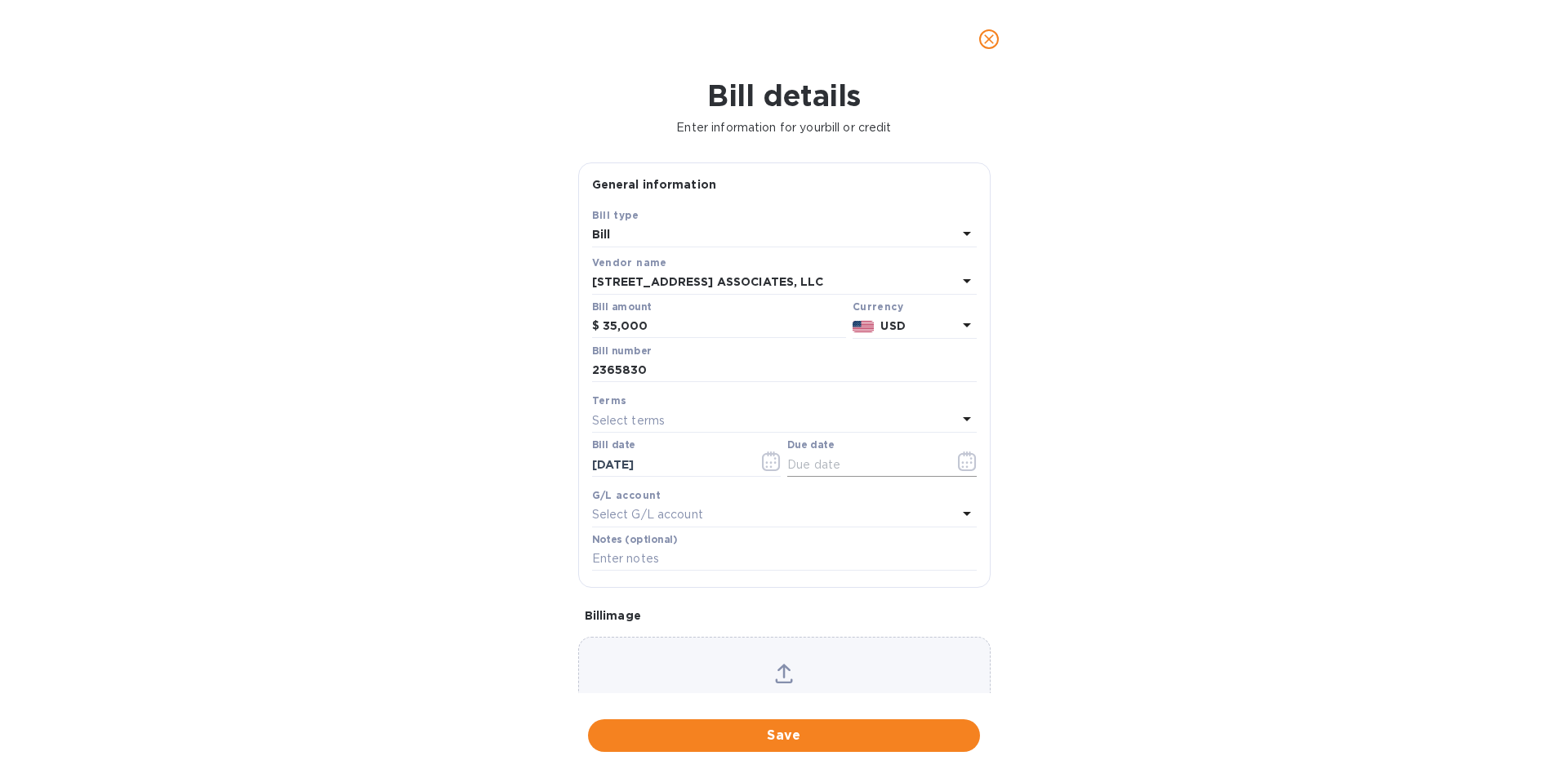
click at [842, 466] on input "text" at bounding box center [864, 464] width 154 height 24
click at [963, 460] on icon "button" at bounding box center [968, 461] width 19 height 19
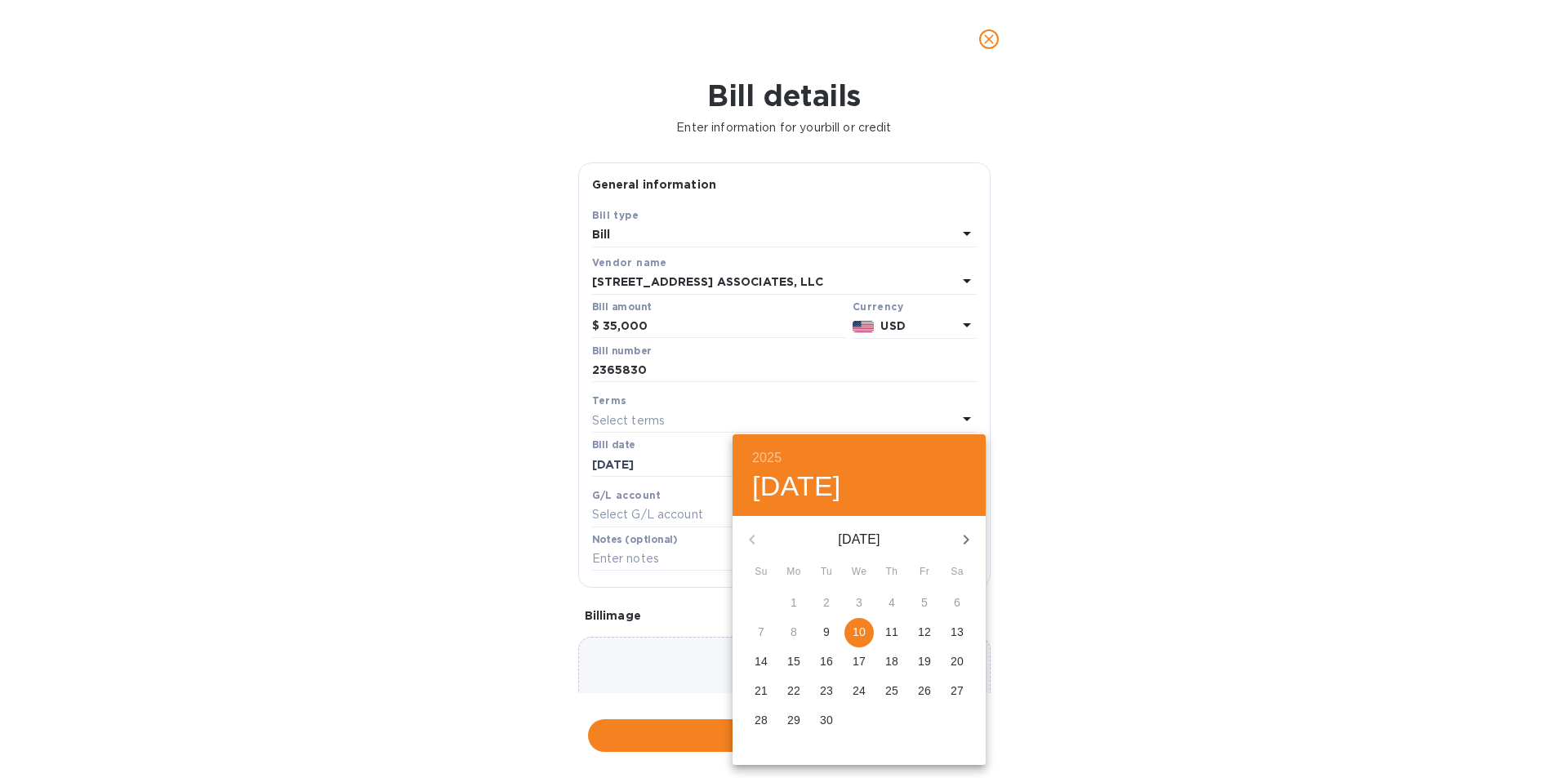
click at [863, 628] on p "10" at bounding box center [859, 631] width 13 height 17
type input "09/10/2025"
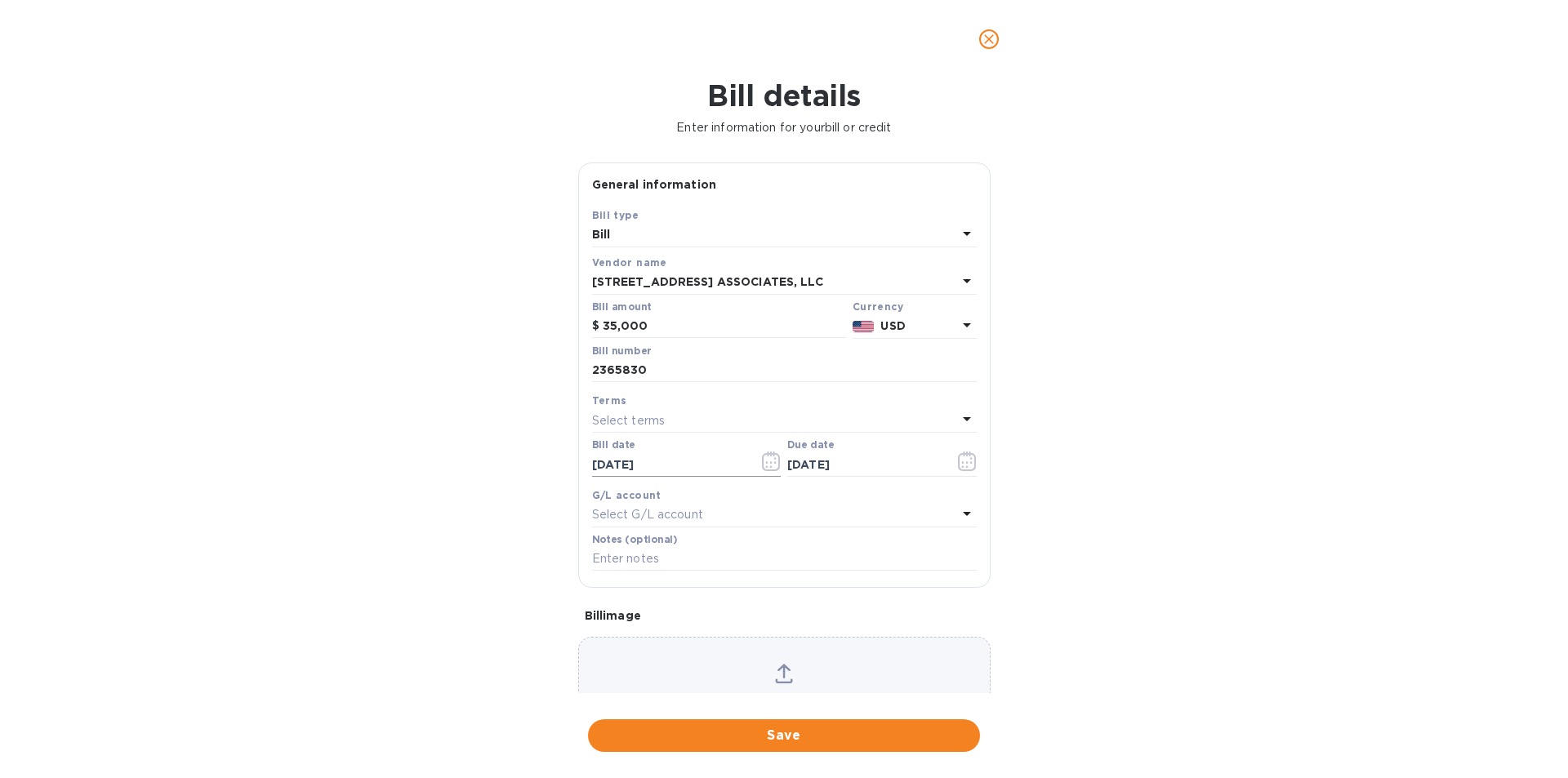
click at [662, 463] on input "09/10/2025" at bounding box center [669, 464] width 154 height 24
click at [762, 460] on icon "button" at bounding box center [770, 461] width 18 height 19
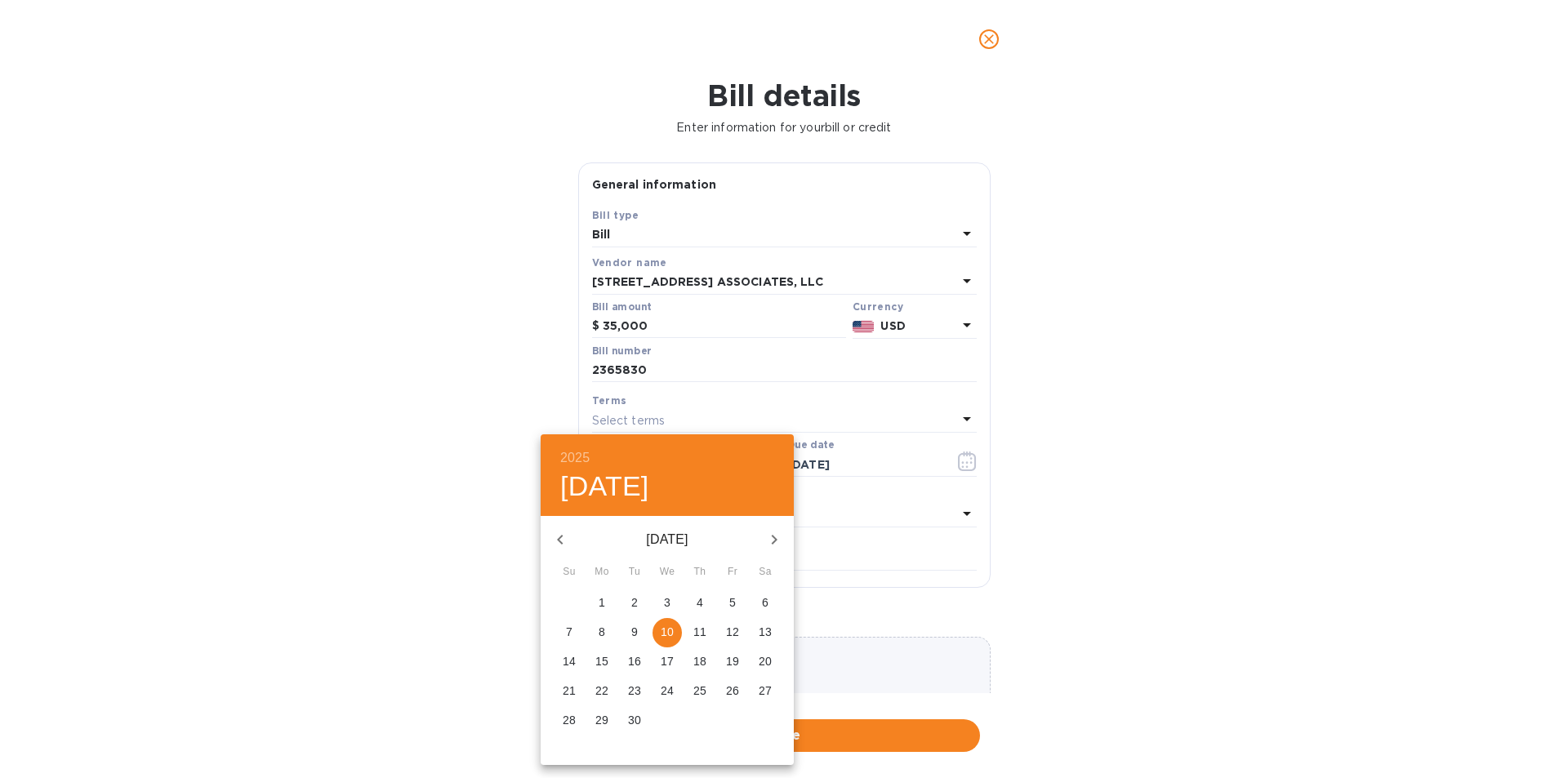
click at [635, 624] on p "9" at bounding box center [633, 631] width 6 height 17
type input "09/09/2025"
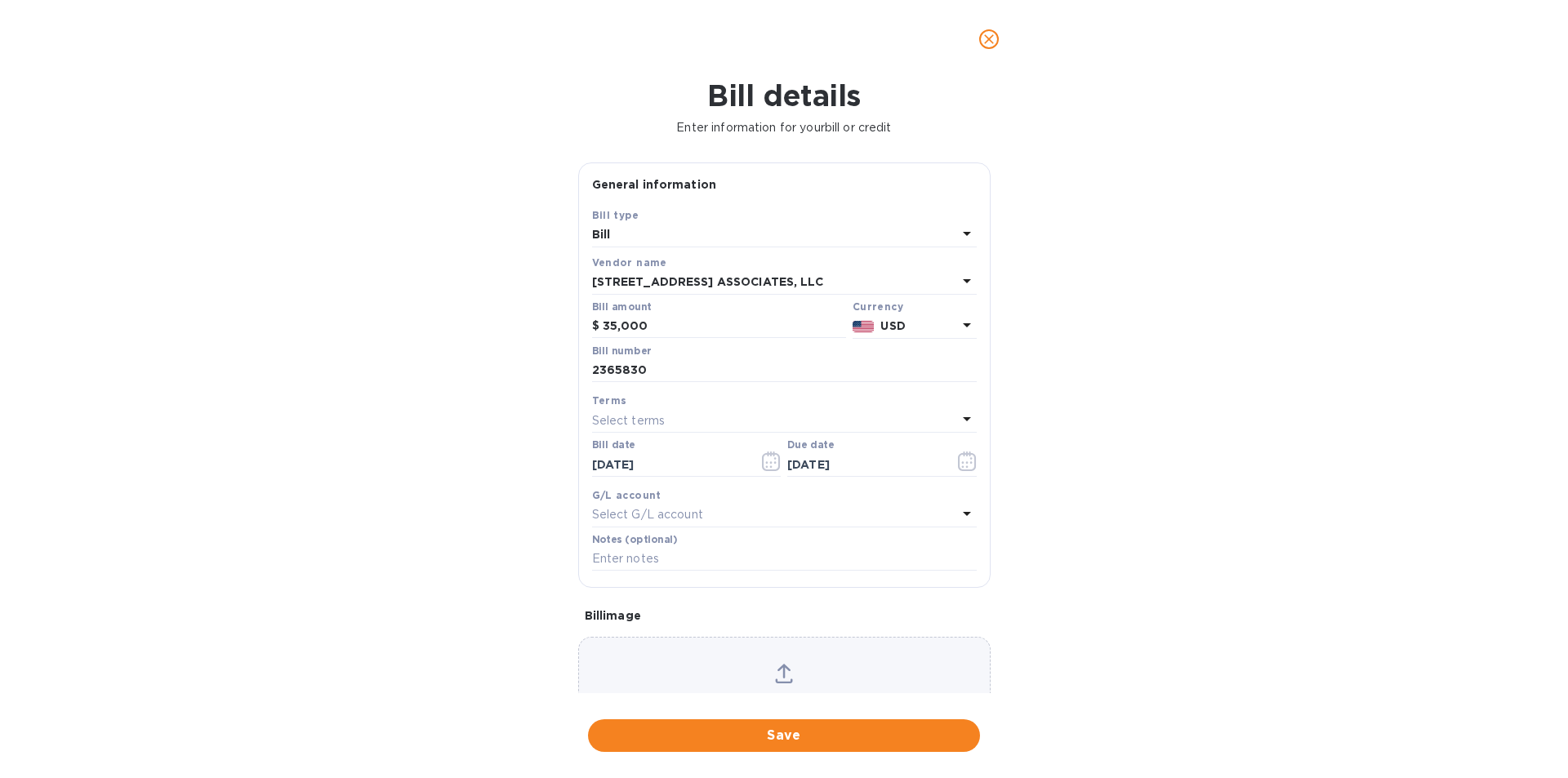
scroll to position [81, 0]
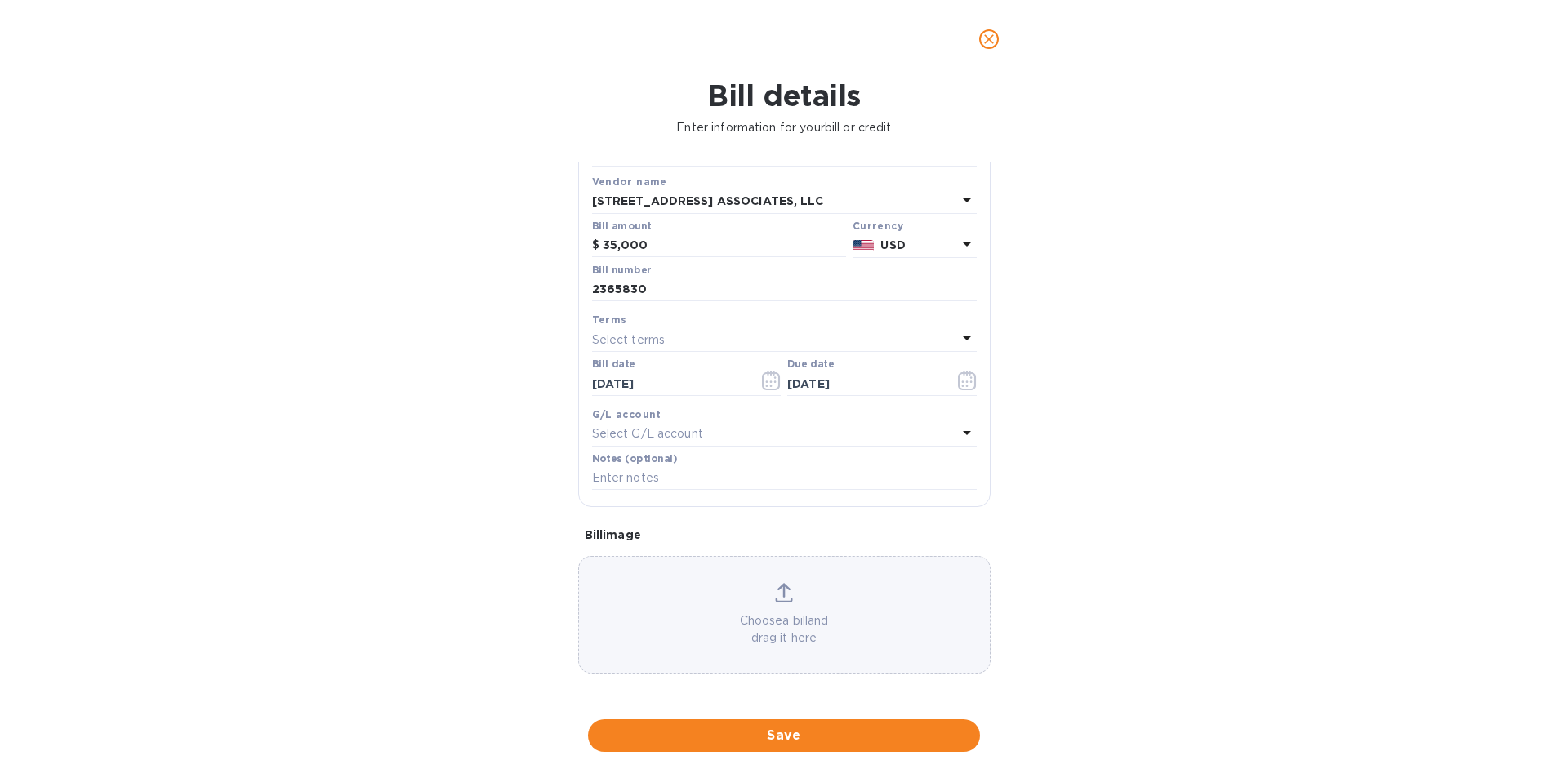
click at [784, 590] on icon at bounding box center [784, 592] width 18 height 19
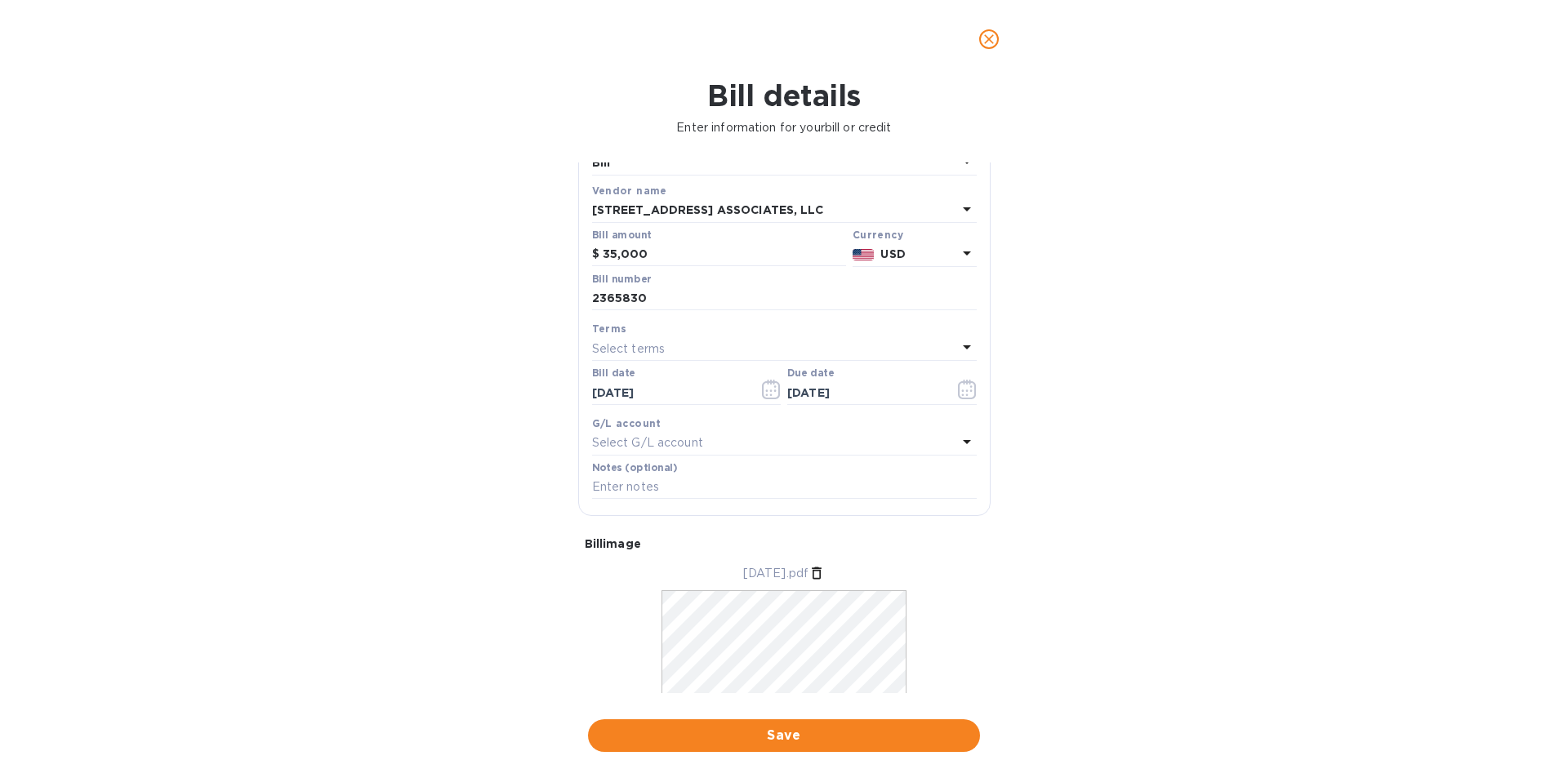
scroll to position [0, 0]
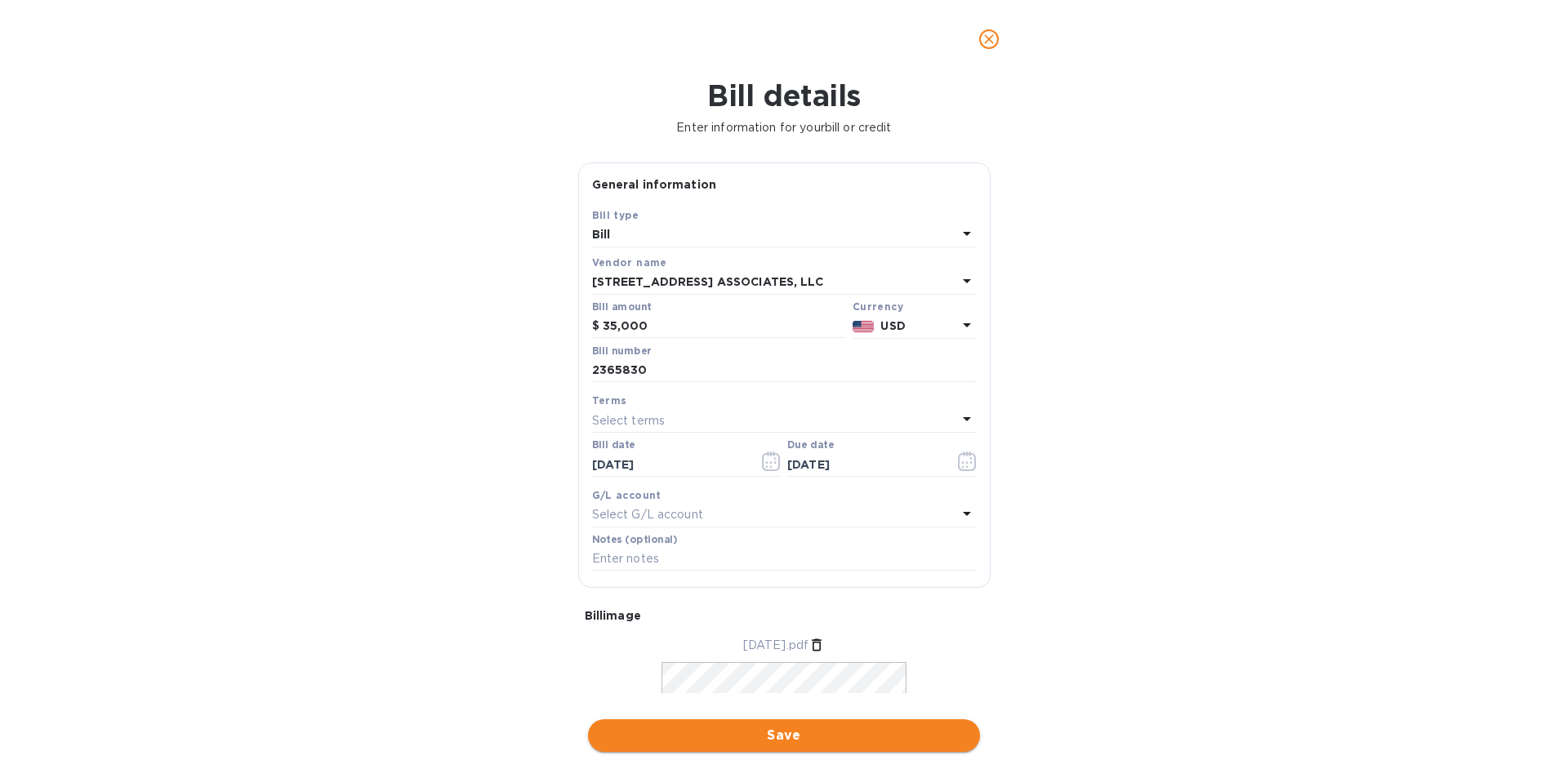
click at [779, 734] on span "Save" at bounding box center [784, 735] width 366 height 19
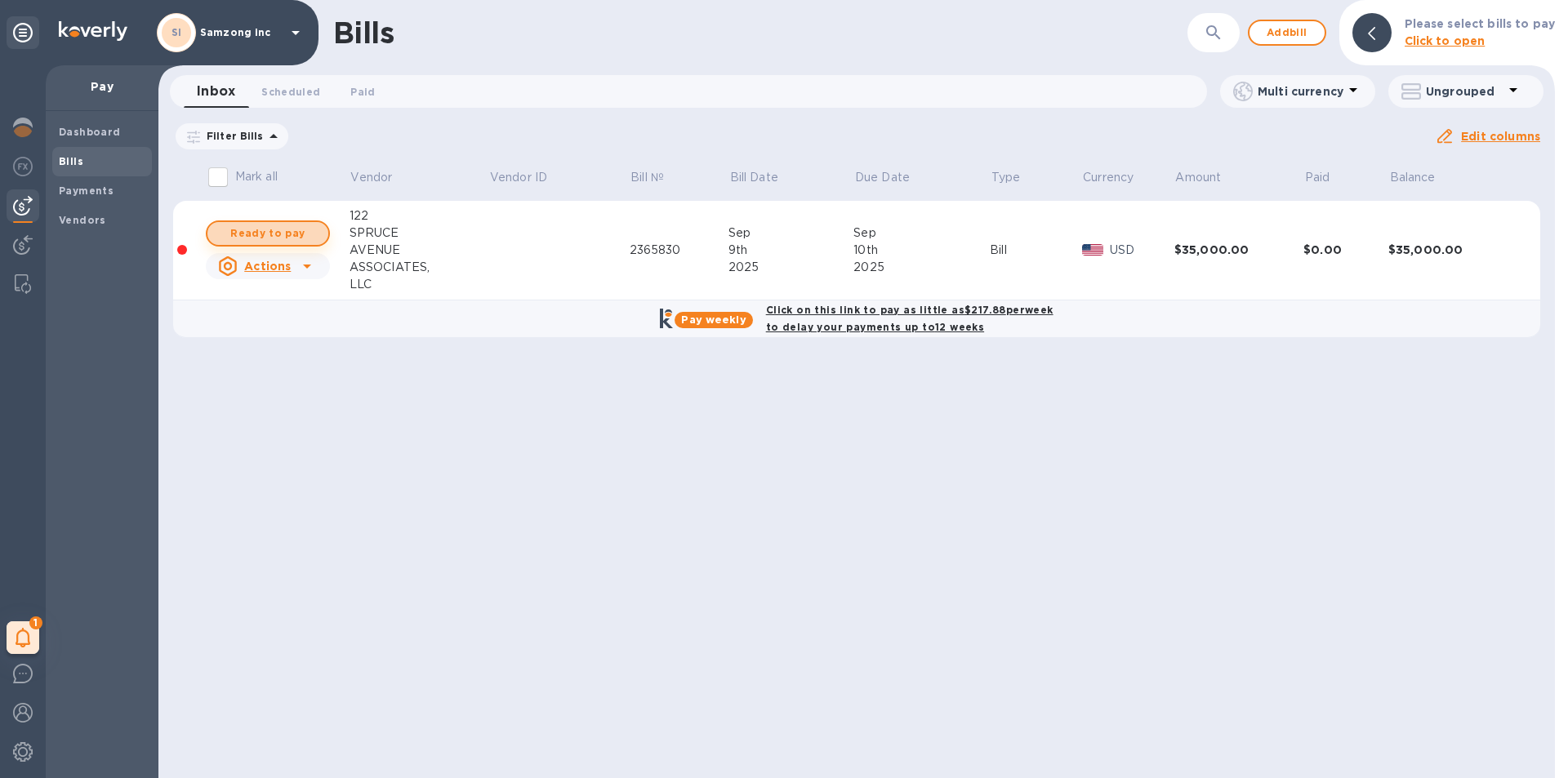
click at [287, 232] on span "Ready to pay" at bounding box center [268, 233] width 95 height 19
checkbox input "true"
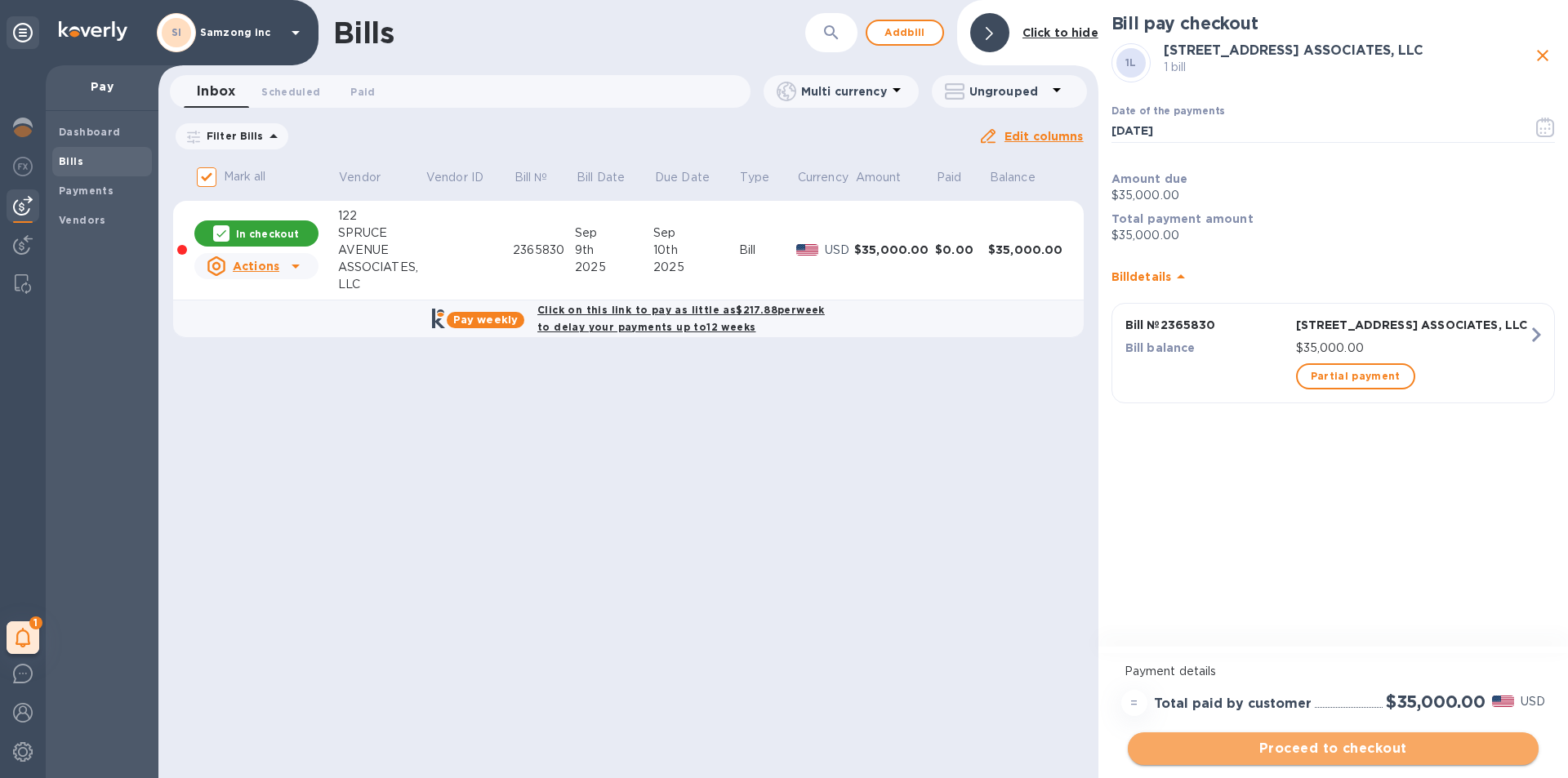
click at [1338, 750] on span "Proceed to checkout" at bounding box center [1332, 748] width 385 height 19
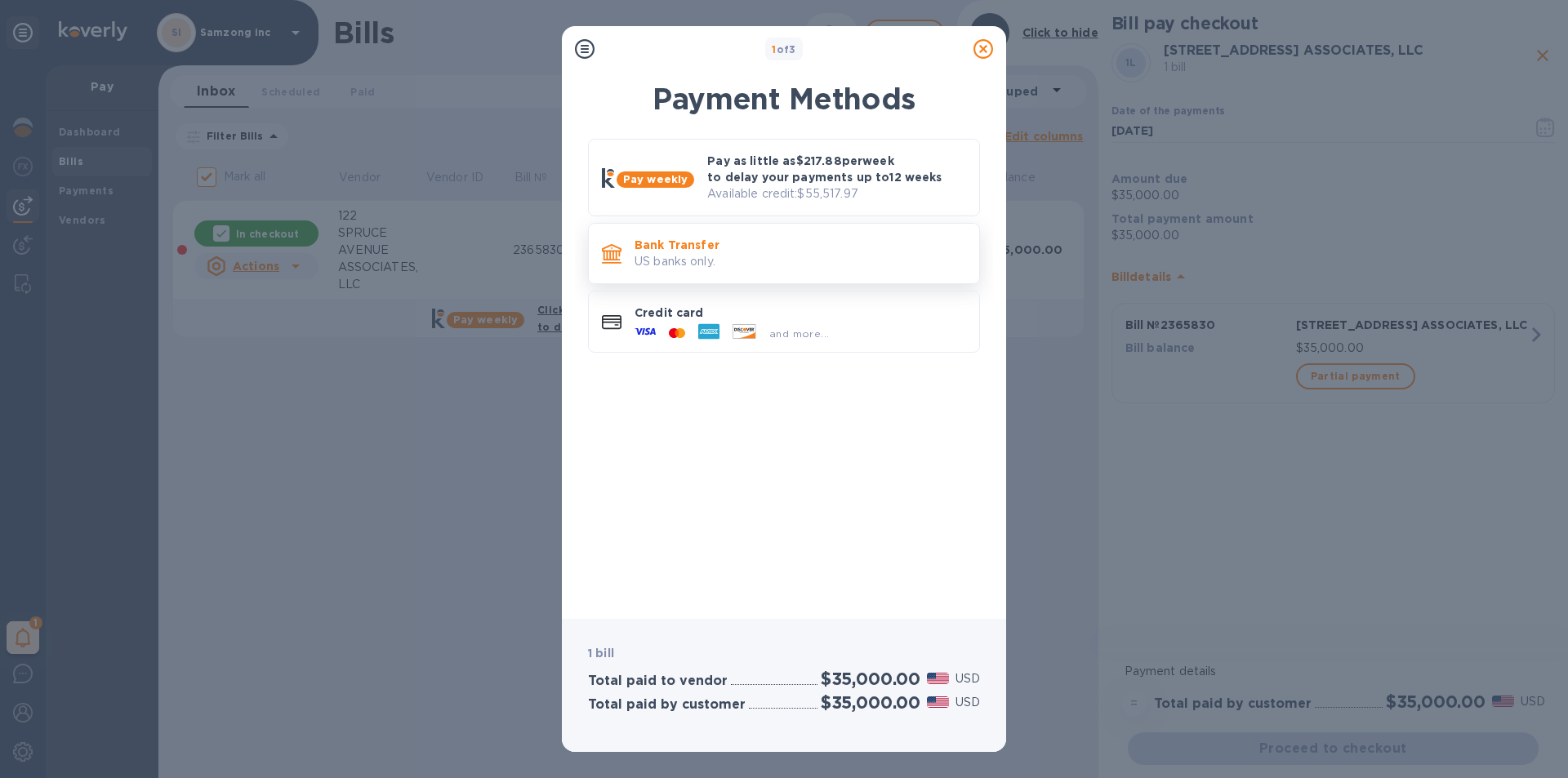
click at [765, 249] on p "Bank Transfer" at bounding box center [800, 244] width 332 height 17
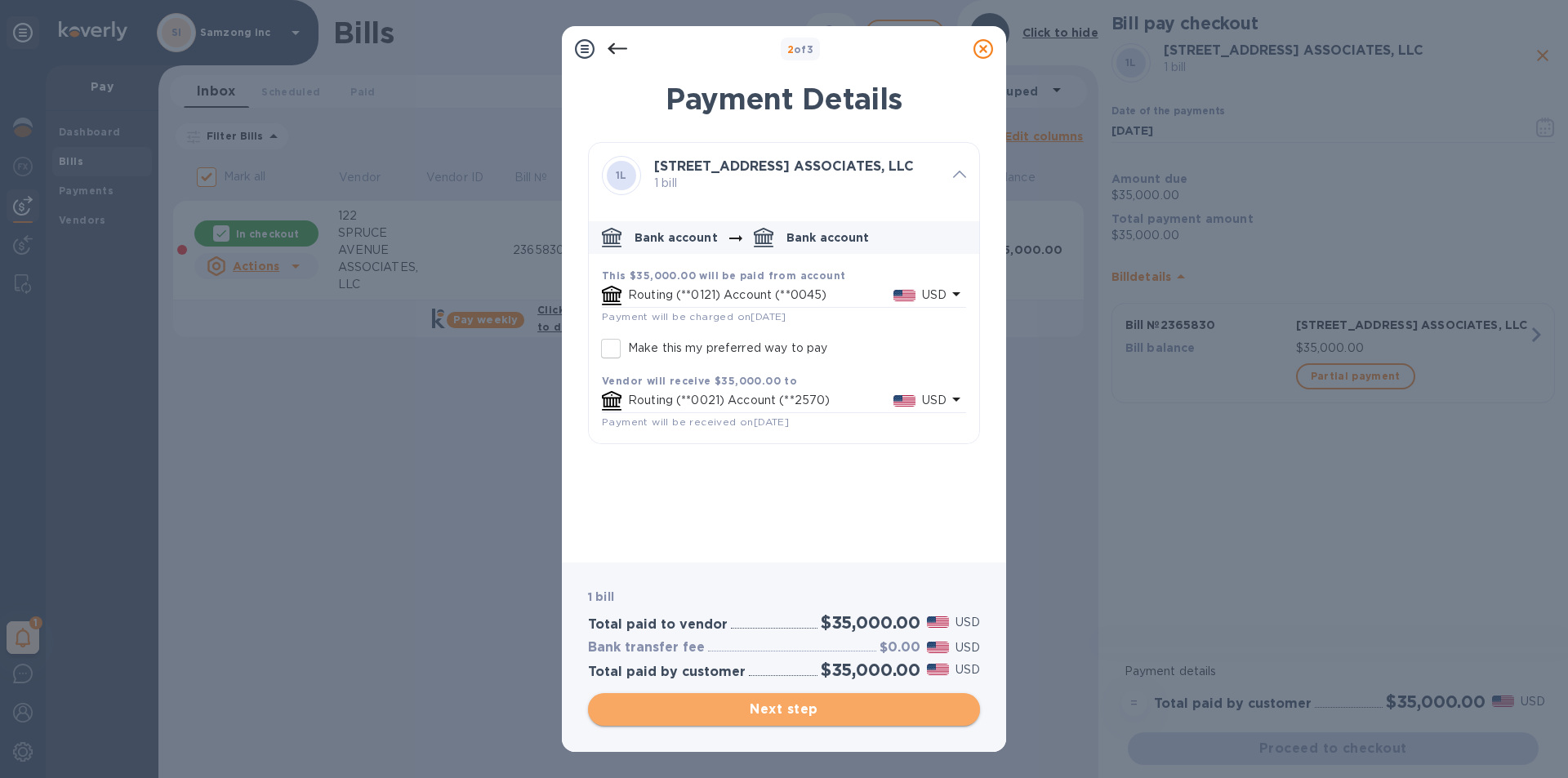
click at [793, 709] on span "Next step" at bounding box center [784, 709] width 366 height 19
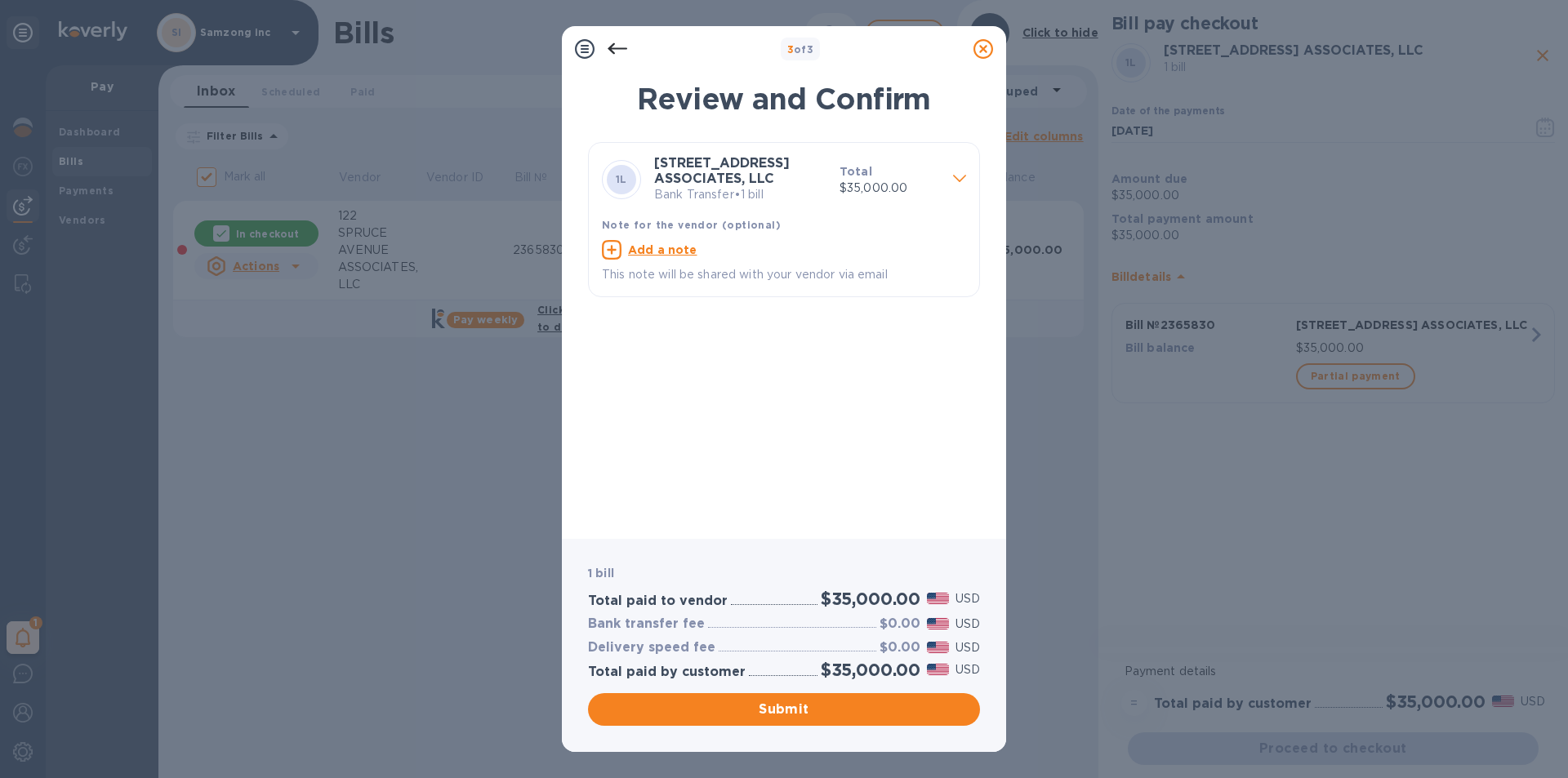
click at [612, 44] on icon at bounding box center [617, 49] width 19 height 19
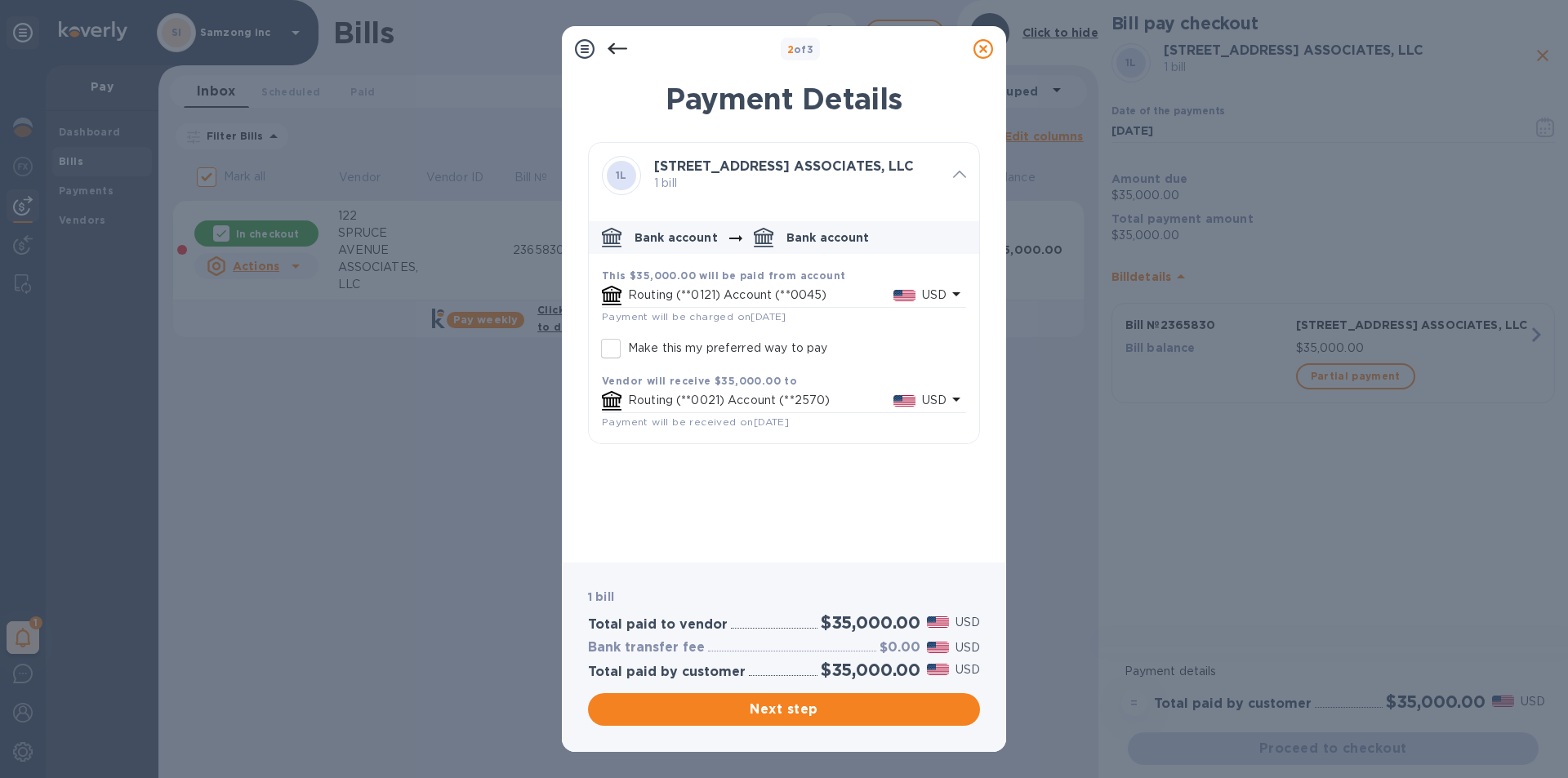
click at [612, 44] on icon at bounding box center [617, 49] width 19 height 19
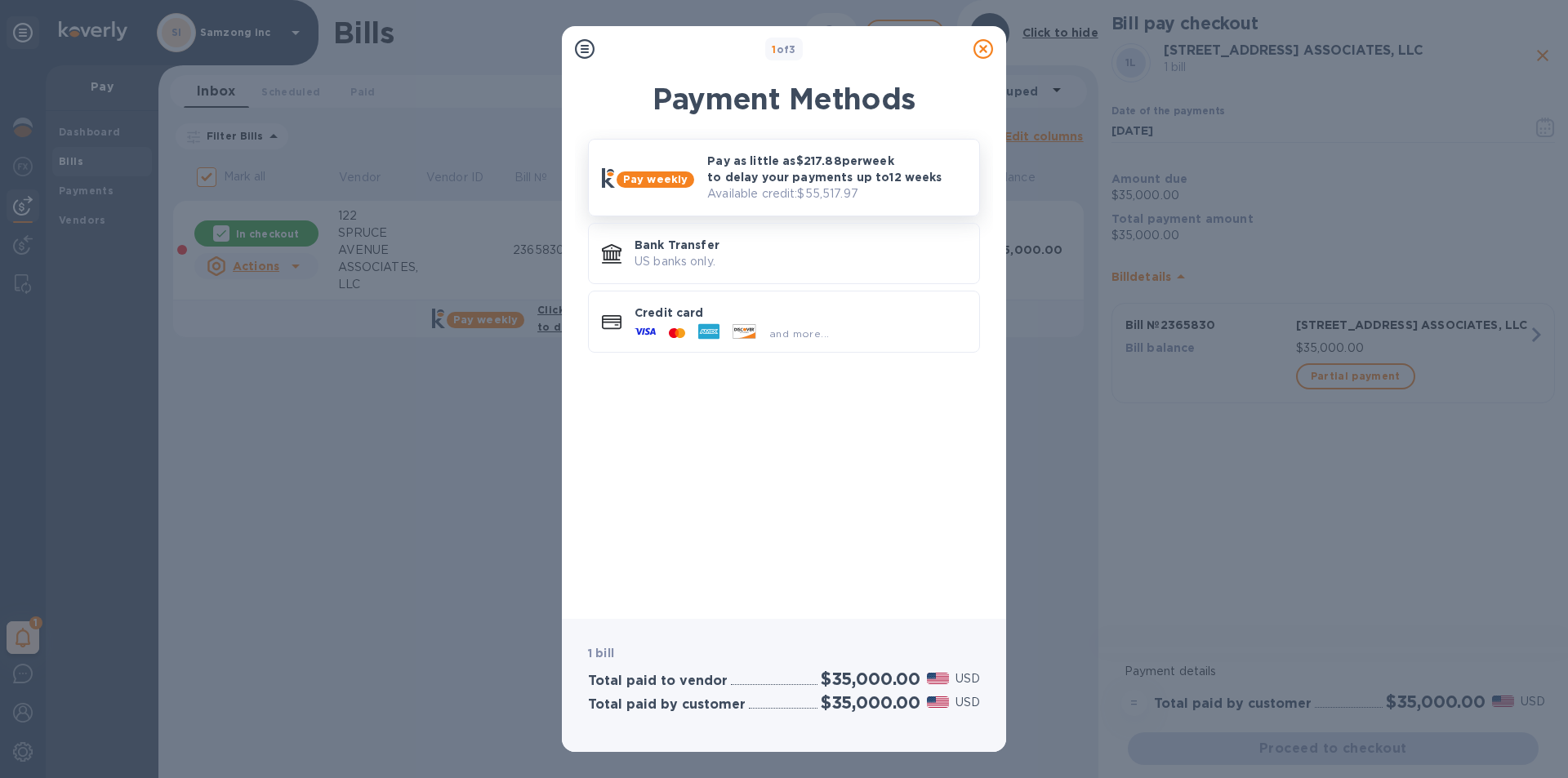
click at [804, 185] on p "Pay as little as $217.88 per week to delay your payments up to 12 weeks" at bounding box center [836, 168] width 259 height 32
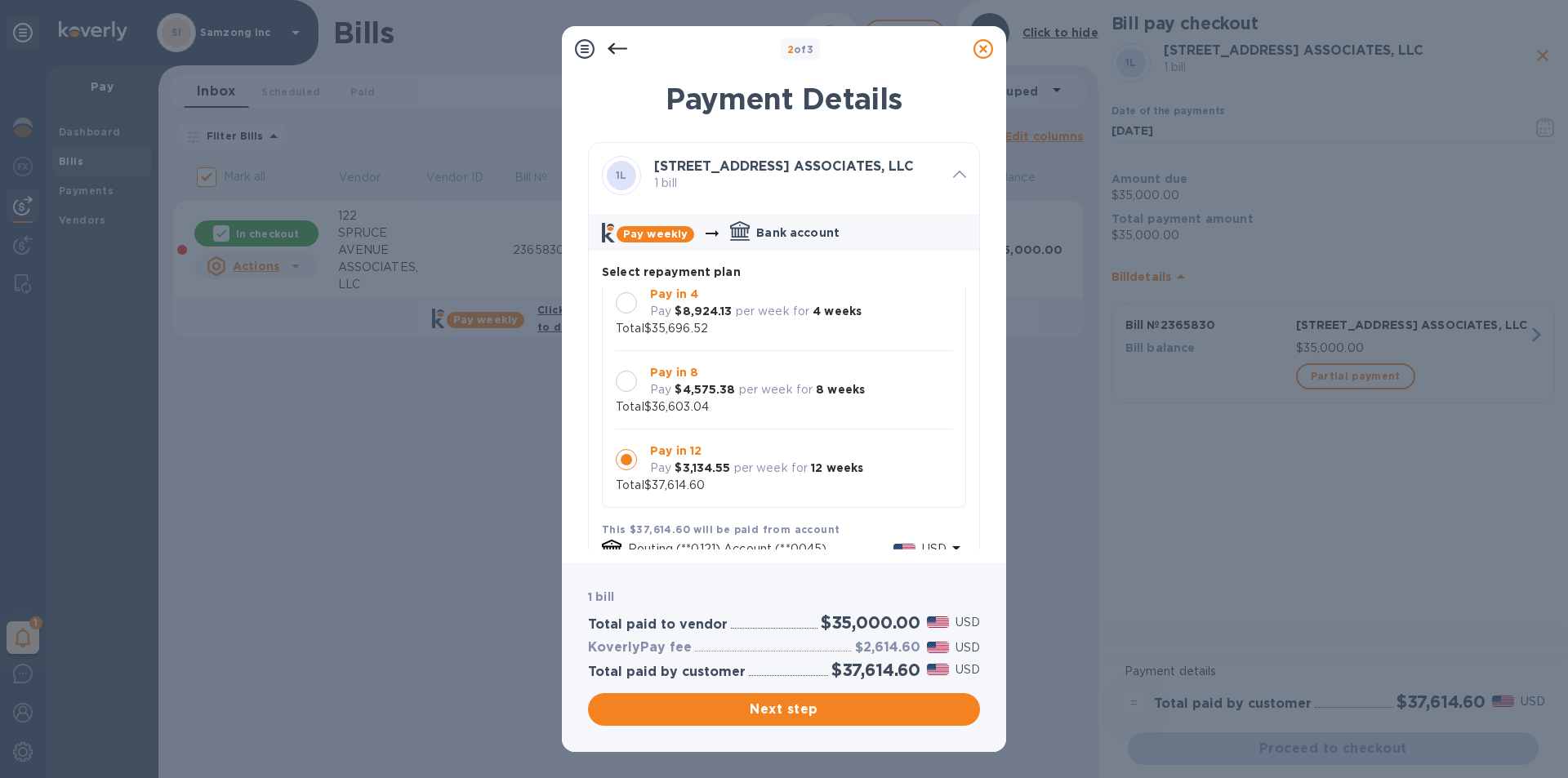
click at [723, 401] on div "Pay in 8 Pay $4,575.38 per week for 8 weeks" at bounding box center [757, 381] width 228 height 47
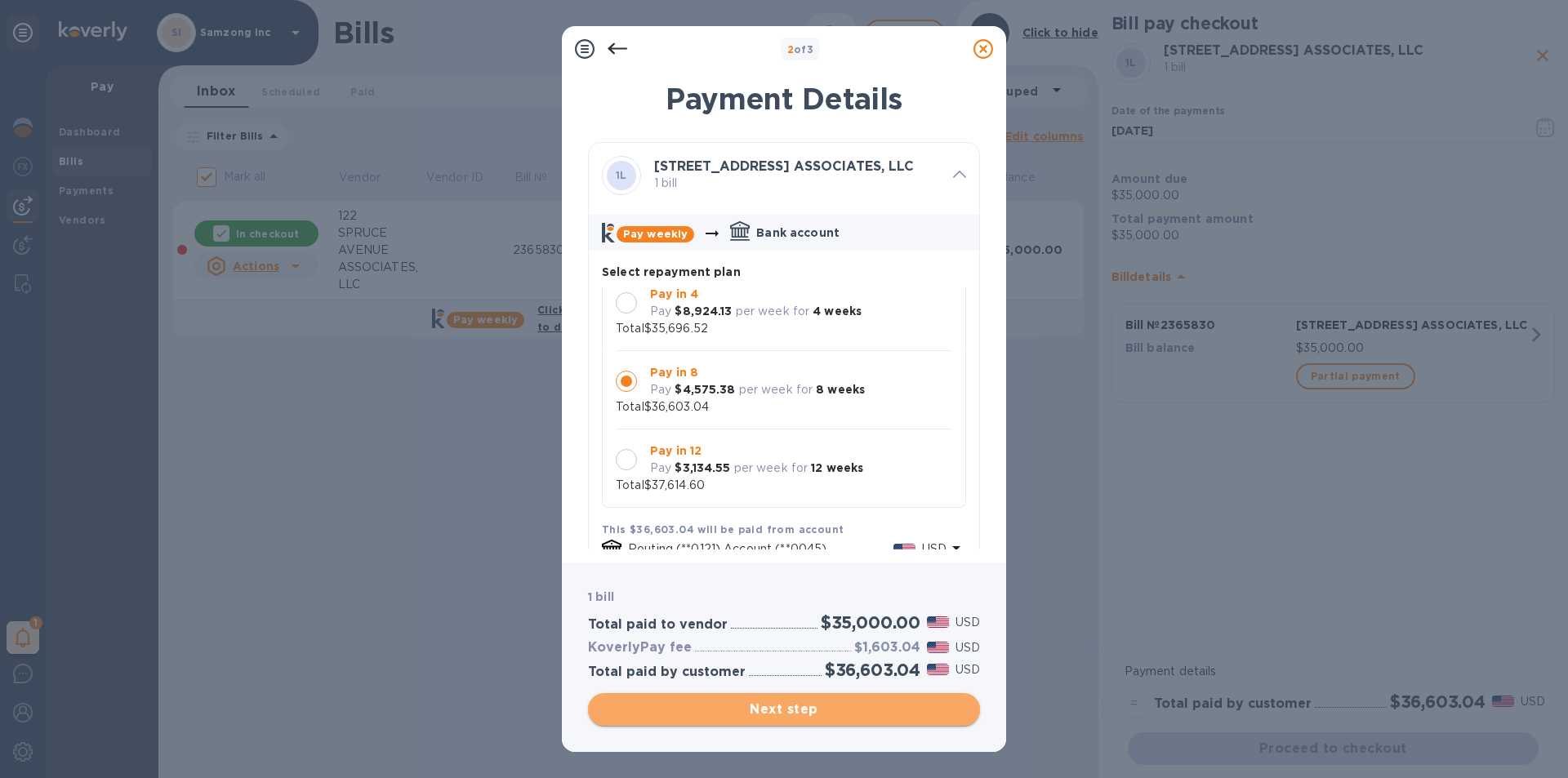
click at [782, 703] on span "Next step" at bounding box center [784, 709] width 366 height 19
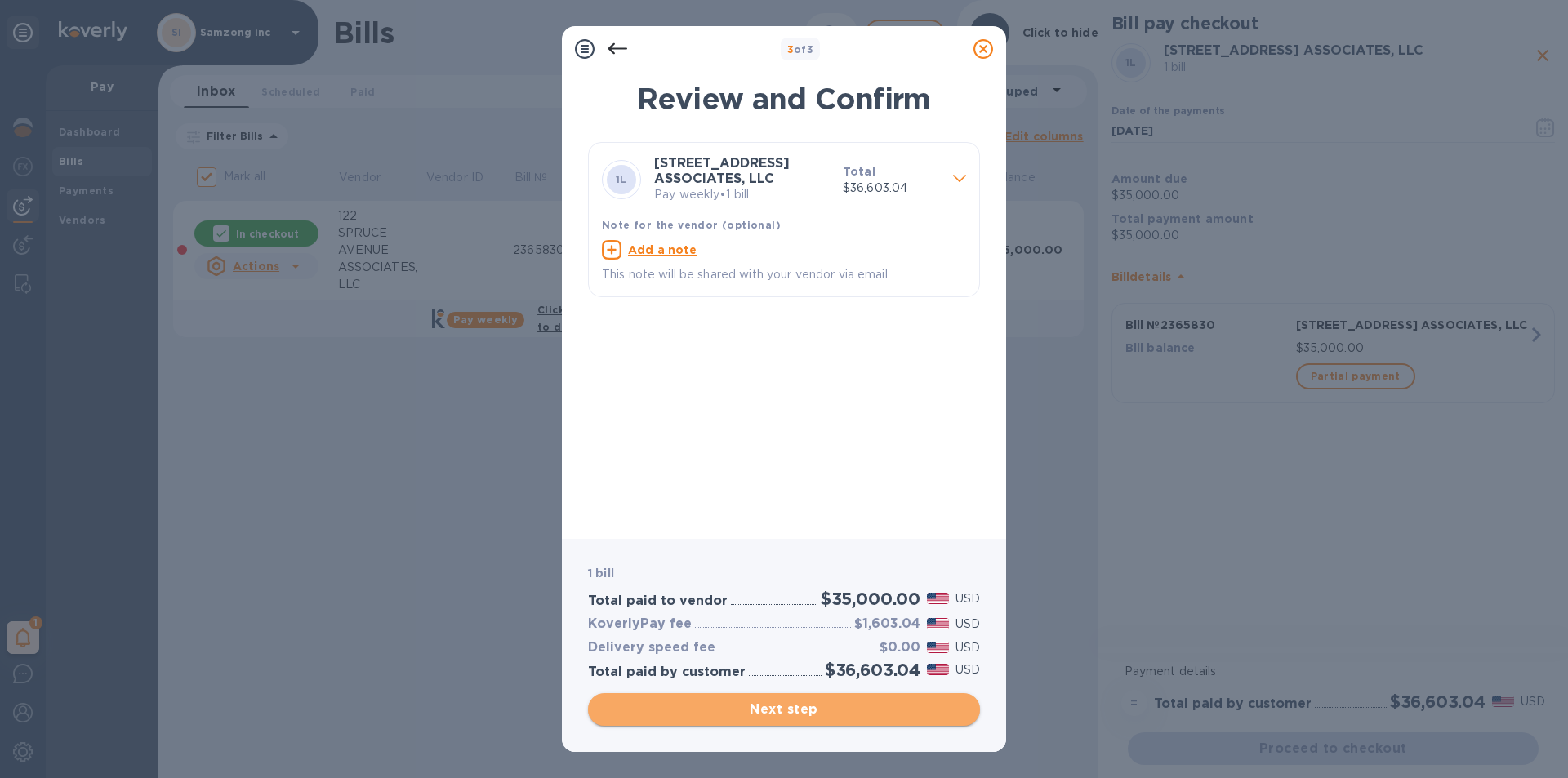
click at [784, 703] on span "Next step" at bounding box center [784, 709] width 366 height 19
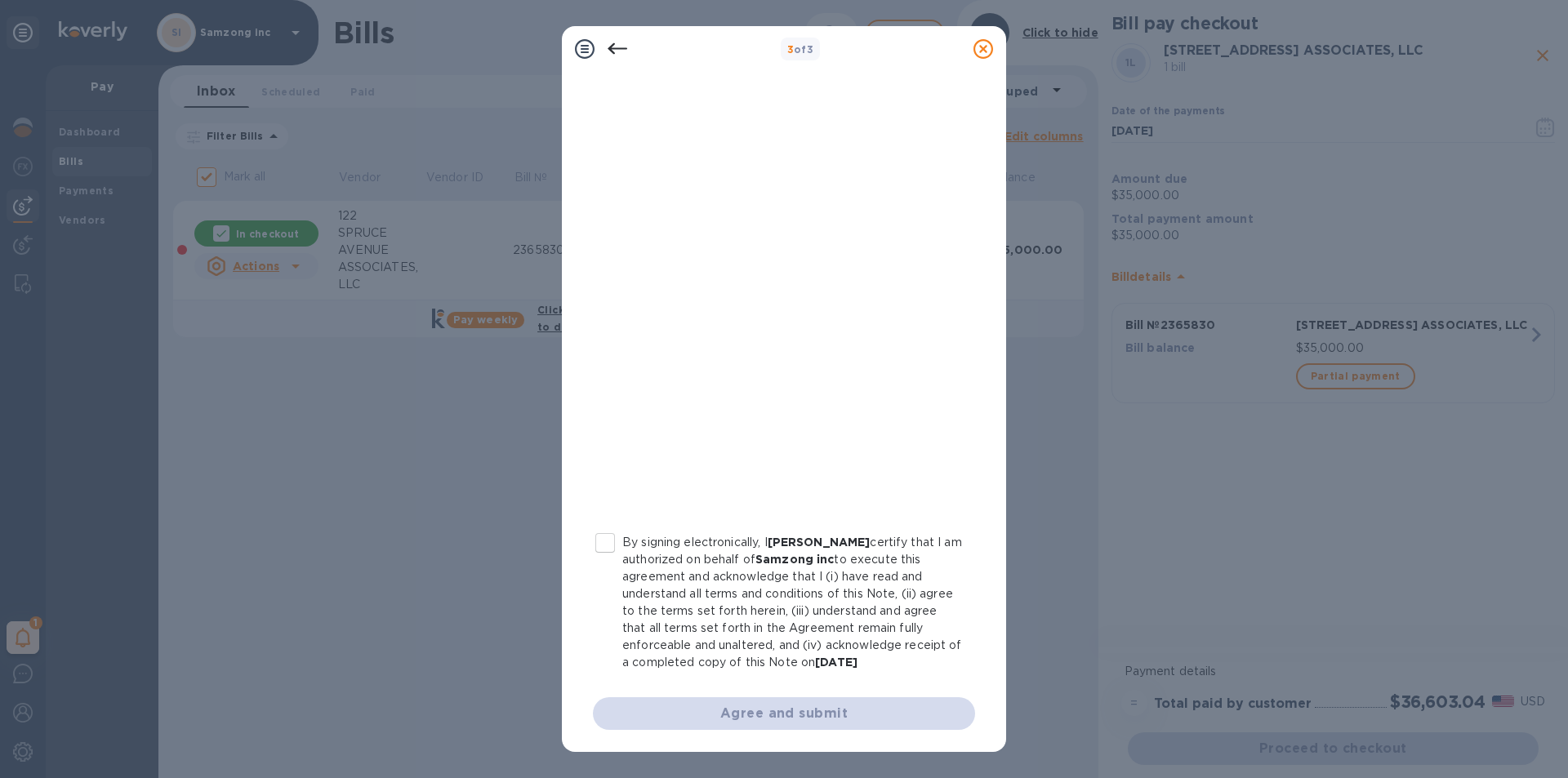
scroll to position [134, 0]
click at [610, 539] on input "By signing electronically, I isaac Markowitz certify that I am authorized on be…" at bounding box center [605, 542] width 34 height 34
checkbox input "true"
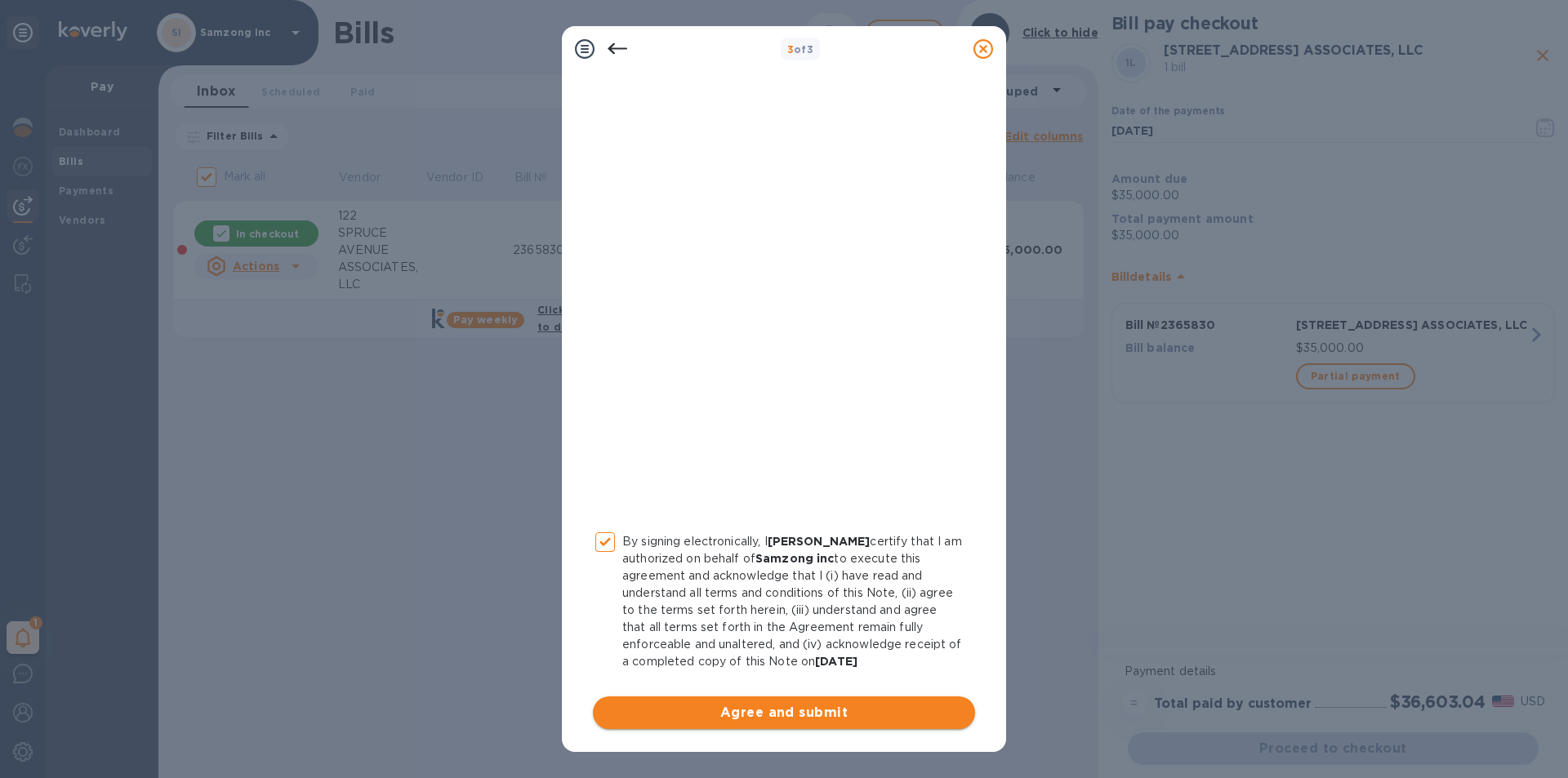
click at [790, 719] on span "Agree and submit" at bounding box center [784, 713] width 356 height 19
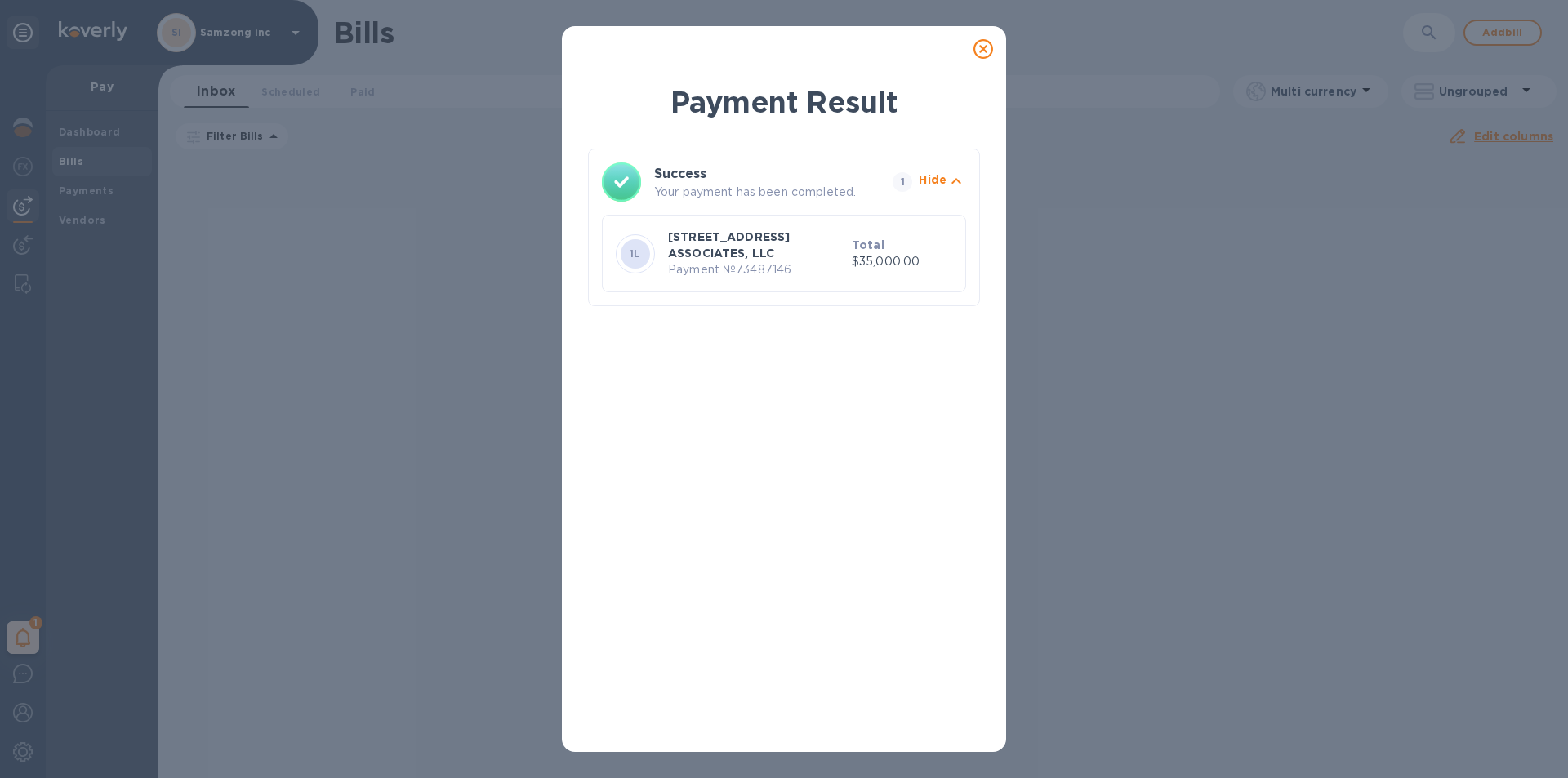
click at [984, 43] on icon at bounding box center [983, 49] width 19 height 19
